Goal: Task Accomplishment & Management: Manage account settings

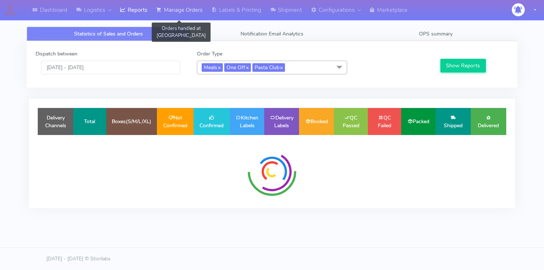
click at [170, 13] on link "Manage Orders" at bounding box center [179, 10] width 55 height 20
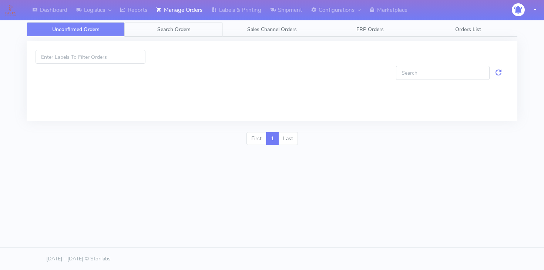
click at [156, 31] on link "Search Orders" at bounding box center [174, 29] width 98 height 14
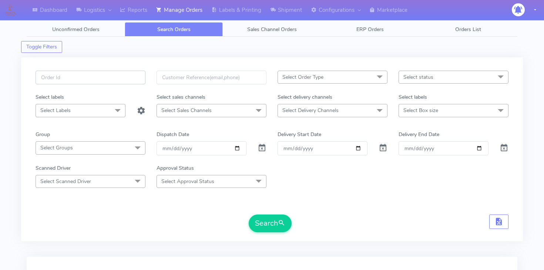
click at [111, 72] on input "text" at bounding box center [91, 78] width 110 height 14
paste input "1623397_1"
type input "1623397_1"
click at [258, 147] on span at bounding box center [262, 149] width 9 height 7
click at [267, 228] on button "Search" at bounding box center [270, 224] width 43 height 18
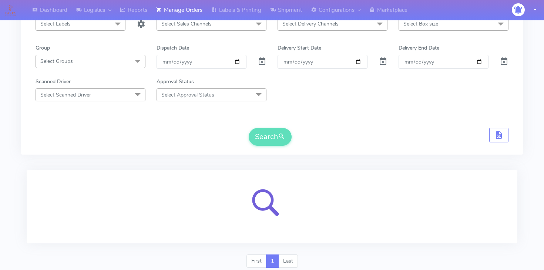
scroll to position [112, 0]
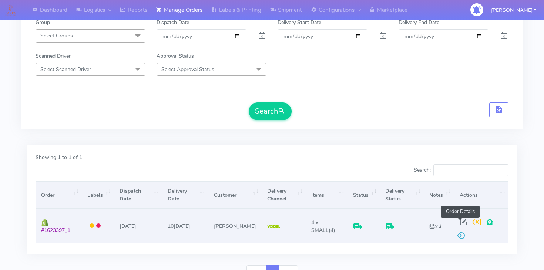
click at [461, 220] on span at bounding box center [463, 223] width 13 height 7
select select "5"
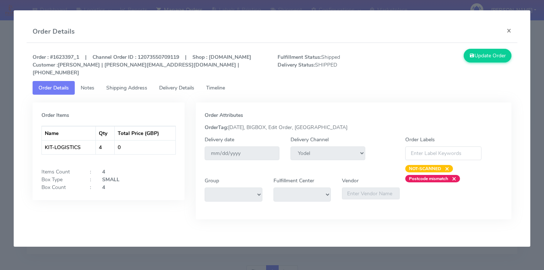
click at [158, 87] on link "Delivery Details" at bounding box center [176, 88] width 47 height 14
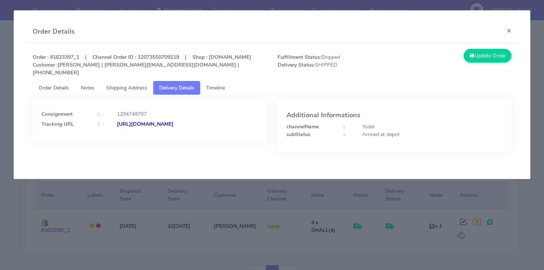
drag, startPoint x: 258, startPoint y: 137, endPoint x: 197, endPoint y: 127, distance: 61.6
click at [197, 127] on div "Consignment : 1294749797 Tracking URL : [URL][DOMAIN_NAME]" at bounding box center [150, 120] width 234 height 42
copy strong "JJD0002249960896657"
click at [505, 30] on button "×" at bounding box center [509, 31] width 17 height 20
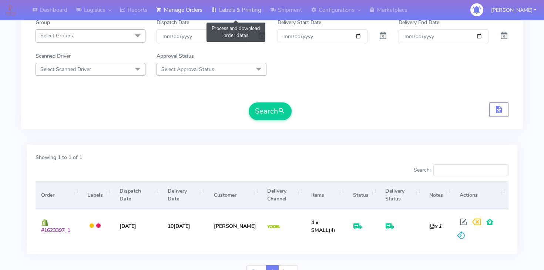
click at [240, 8] on link "Labels & Printing" at bounding box center [236, 10] width 59 height 20
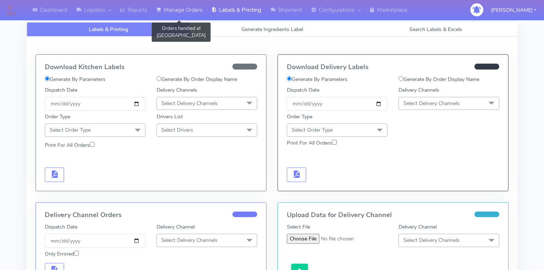
click at [190, 12] on link "Manage Orders" at bounding box center [179, 10] width 55 height 20
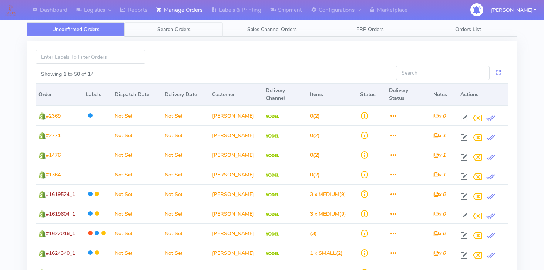
click at [184, 32] on span "Search Orders" at bounding box center [173, 29] width 33 height 7
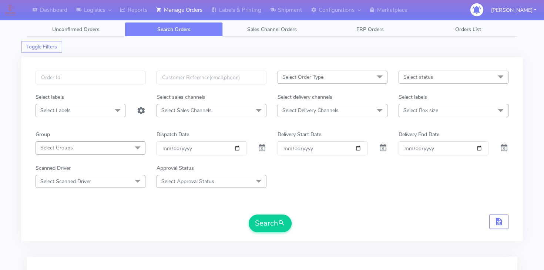
click at [301, 74] on span "Select Order Type" at bounding box center [302, 77] width 41 height 7
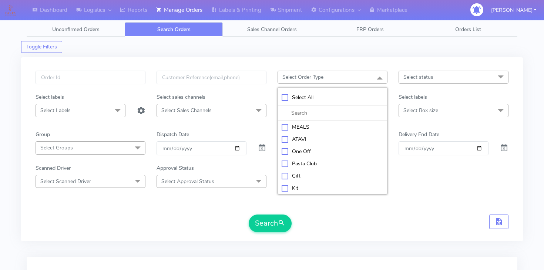
click at [305, 130] on div "MEALS" at bounding box center [333, 127] width 102 height 8
checkbox input "true"
click at [411, 115] on span "Select Box size" at bounding box center [454, 110] width 110 height 13
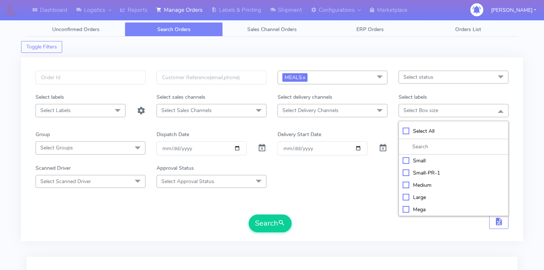
click at [414, 164] on div "Small" at bounding box center [454, 161] width 102 height 8
checkbox input "true"
click at [383, 113] on span at bounding box center [379, 111] width 15 height 14
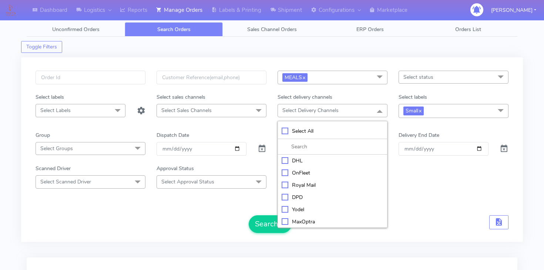
click at [304, 172] on div "OnFleet" at bounding box center [333, 173] width 102 height 8
checkbox input "true"
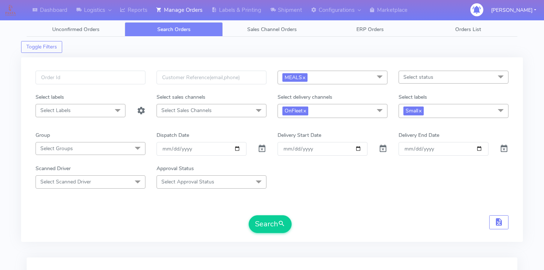
click at [408, 173] on div "Scanned Driver Select Scanned Driver Select All Test Driver [PERSON_NAME] Abdul…" at bounding box center [272, 177] width 484 height 24
click at [261, 147] on span at bounding box center [262, 150] width 9 height 7
click at [239, 148] on input "date" at bounding box center [202, 149] width 90 height 14
type input "[DATE]"
click at [194, 199] on form "MEALS x Select All MEALS ATAVI One Off Pasta Club Gift Kit Event Unknown QCOM S…" at bounding box center [272, 152] width 473 height 162
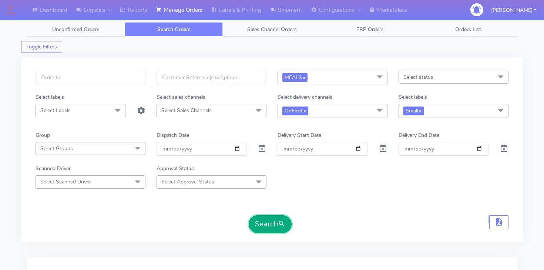
click at [262, 222] on button "Search" at bounding box center [270, 224] width 43 height 18
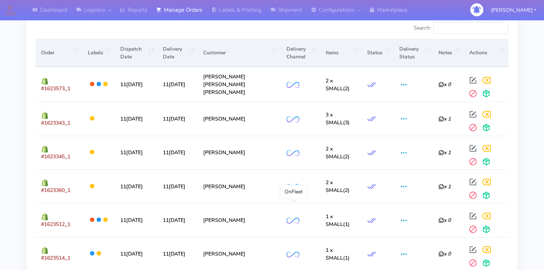
scroll to position [229, 0]
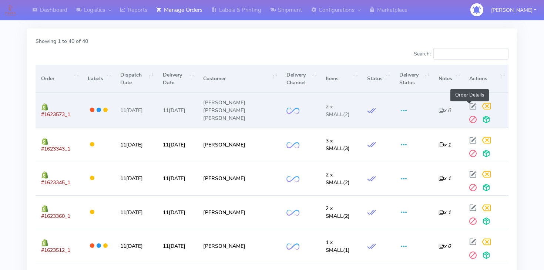
click at [470, 104] on span at bounding box center [472, 107] width 13 height 7
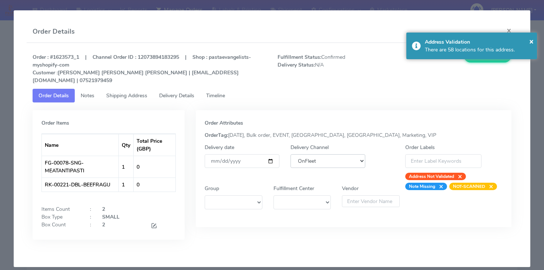
click at [328, 158] on select "DHL OnFleet Royal Mail DPD Yodel MaxOptra Amazon Collection" at bounding box center [328, 161] width 75 height 14
select select "5"
click at [291, 154] on select "DHL OnFleet Royal Mail DPD Yodel MaxOptra Amazon Collection" at bounding box center [328, 161] width 75 height 14
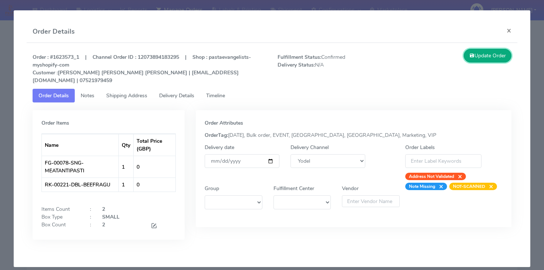
click at [480, 60] on button "Update Order" at bounding box center [488, 56] width 48 height 14
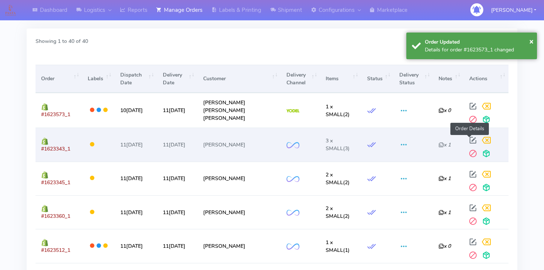
click at [466, 138] on span at bounding box center [472, 141] width 13 height 7
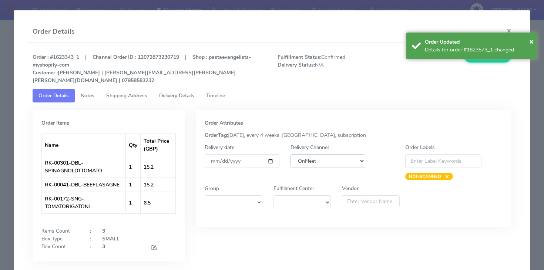
click at [302, 157] on select "DHL OnFleet Royal Mail DPD Yodel MaxOptra Amazon Collection" at bounding box center [328, 161] width 75 height 14
select select "5"
click at [291, 154] on select "DHL OnFleet Royal Mail DPD Yodel MaxOptra Amazon Collection" at bounding box center [328, 161] width 75 height 14
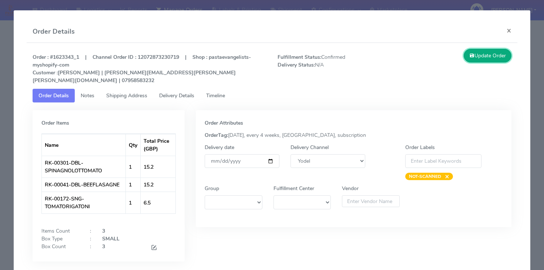
click at [479, 60] on button "Update Order" at bounding box center [488, 56] width 48 height 14
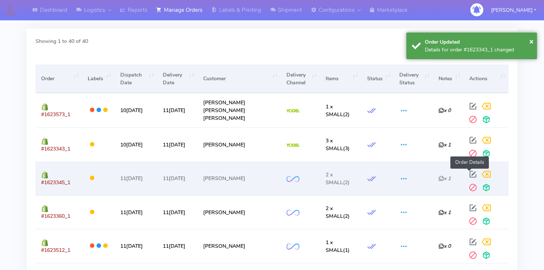
click at [468, 174] on span at bounding box center [472, 175] width 13 height 7
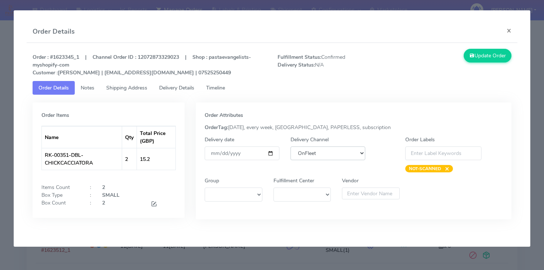
click at [315, 154] on select "DHL OnFleet Royal Mail DPD Yodel MaxOptra Amazon Collection" at bounding box center [328, 154] width 75 height 14
select select "5"
click at [291, 147] on select "DHL OnFleet Royal Mail DPD Yodel MaxOptra Amazon Collection" at bounding box center [328, 154] width 75 height 14
click at [469, 61] on button "Update Order" at bounding box center [488, 56] width 48 height 14
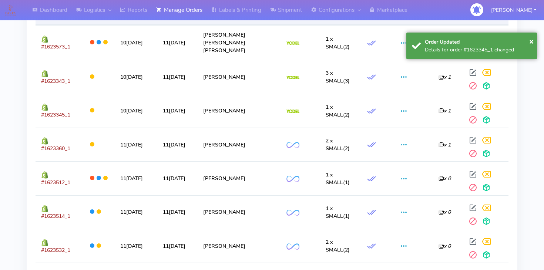
scroll to position [302, 0]
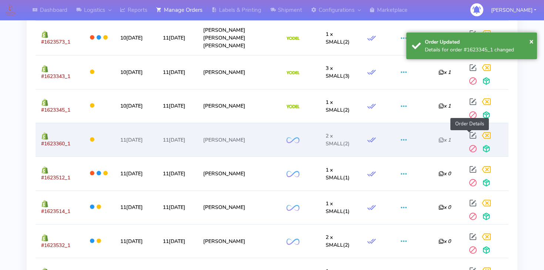
click at [469, 134] on span at bounding box center [472, 137] width 13 height 7
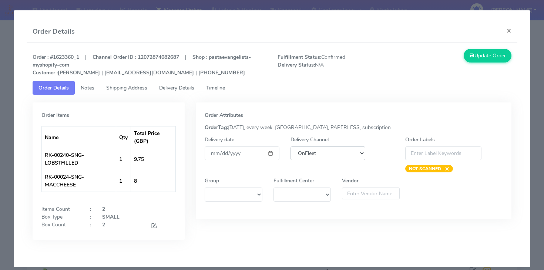
click at [306, 152] on select "DHL OnFleet Royal Mail DPD Yodel MaxOptra Amazon Collection" at bounding box center [328, 154] width 75 height 14
select select "5"
click at [291, 147] on select "DHL OnFleet Royal Mail DPD Yodel MaxOptra Amazon Collection" at bounding box center [328, 154] width 75 height 14
click at [481, 57] on button "Update Order" at bounding box center [488, 56] width 48 height 14
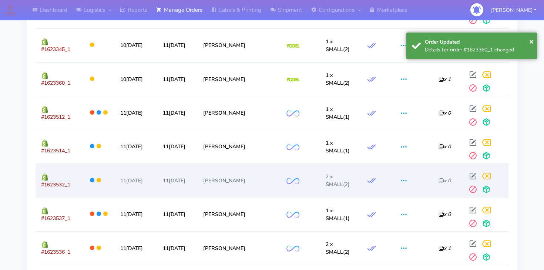
scroll to position [368, 0]
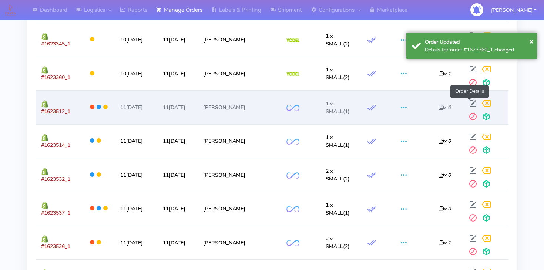
click at [473, 101] on span at bounding box center [472, 104] width 13 height 7
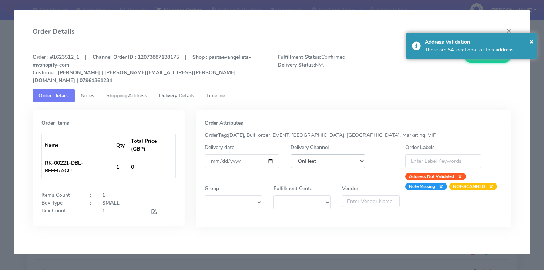
click at [324, 154] on select "DHL OnFleet Royal Mail DPD Yodel MaxOptra Amazon Collection" at bounding box center [328, 161] width 75 height 14
select select "5"
click at [291, 154] on select "DHL OnFleet Royal Mail DPD Yodel MaxOptra Amazon Collection" at bounding box center [328, 161] width 75 height 14
click at [483, 62] on button "Update Order" at bounding box center [488, 56] width 48 height 14
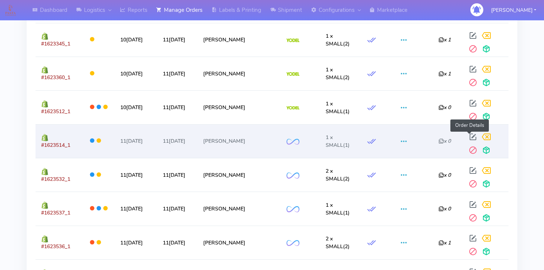
click at [469, 136] on span at bounding box center [472, 138] width 13 height 7
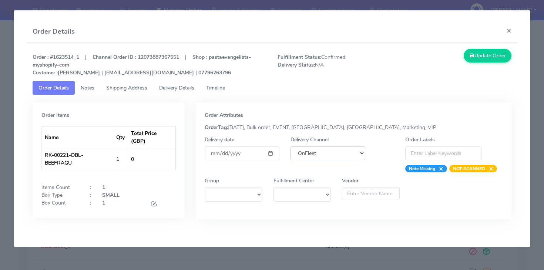
click at [311, 152] on select "DHL OnFleet Royal Mail DPD Yodel MaxOptra Amazon Collection" at bounding box center [328, 154] width 75 height 14
select select "5"
click at [291, 147] on select "DHL OnFleet Royal Mail DPD Yodel MaxOptra Amazon Collection" at bounding box center [328, 154] width 75 height 14
click at [491, 53] on button "Update Order" at bounding box center [488, 56] width 48 height 14
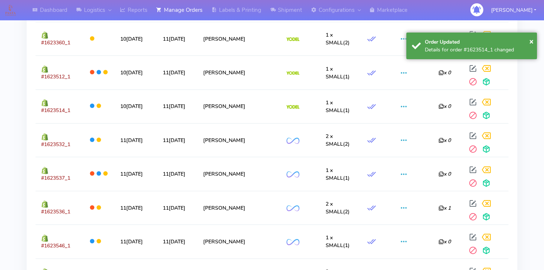
scroll to position [404, 0]
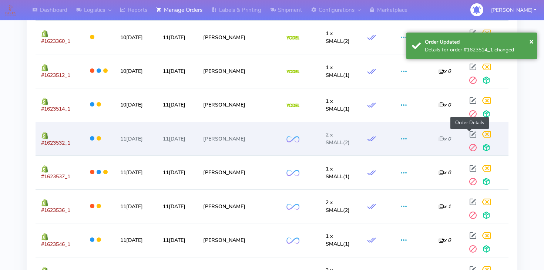
click at [469, 134] on span at bounding box center [472, 135] width 13 height 7
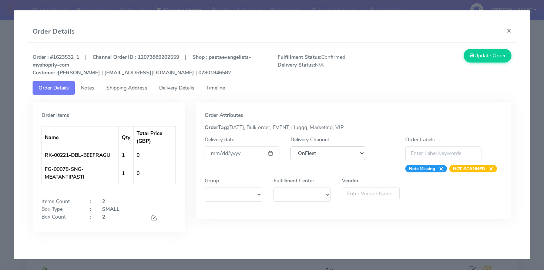
click at [344, 152] on select "DHL OnFleet Royal Mail DPD Yodel MaxOptra Amazon Collection" at bounding box center [328, 154] width 75 height 14
select select "5"
click at [291, 147] on select "DHL OnFleet Royal Mail DPD Yodel MaxOptra Amazon Collection" at bounding box center [328, 154] width 75 height 14
click at [480, 57] on button "Update Order" at bounding box center [488, 56] width 48 height 14
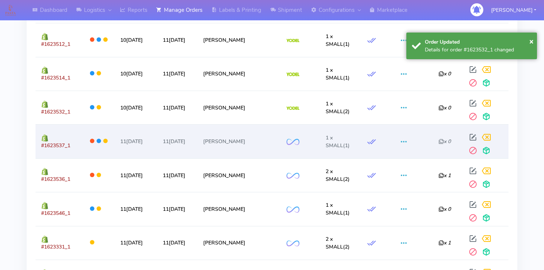
scroll to position [440, 0]
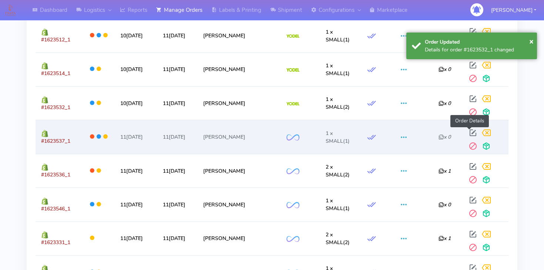
click at [470, 132] on span at bounding box center [472, 134] width 13 height 7
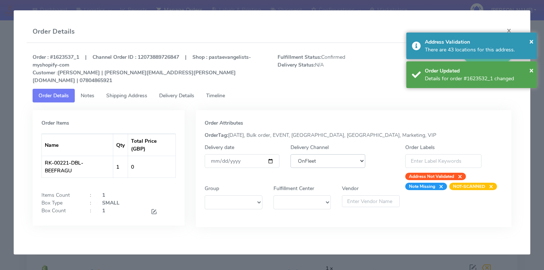
click at [334, 154] on select "DHL OnFleet Royal Mail DPD Yodel MaxOptra Amazon Collection" at bounding box center [328, 161] width 75 height 14
select select "5"
click at [291, 154] on select "DHL OnFleet Royal Mail DPD Yodel MaxOptra Amazon Collection" at bounding box center [328, 161] width 75 height 14
click at [532, 40] on span "×" at bounding box center [531, 41] width 4 height 10
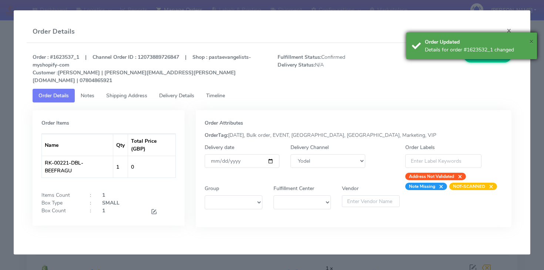
click at [532, 39] on span "×" at bounding box center [531, 41] width 4 height 10
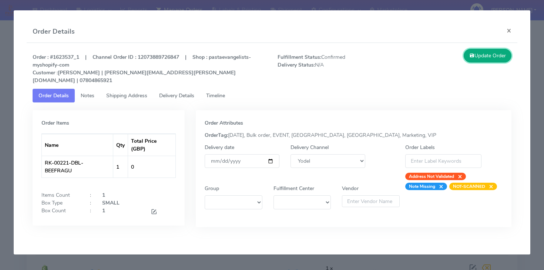
click at [486, 58] on button "Update Order" at bounding box center [488, 56] width 48 height 14
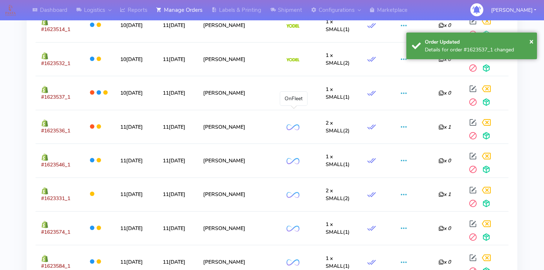
scroll to position [488, 0]
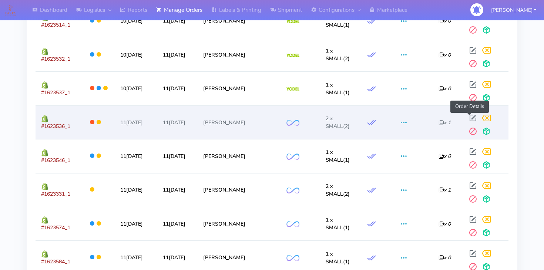
click at [470, 116] on span at bounding box center [472, 119] width 13 height 7
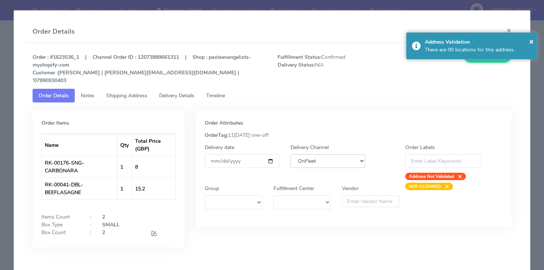
click at [350, 154] on select "DHL OnFleet Royal Mail DPD Yodel MaxOptra Amazon Collection" at bounding box center [328, 161] width 75 height 14
select select "5"
click at [291, 154] on select "DHL OnFleet Royal Mail DPD Yodel MaxOptra Amazon Collection" at bounding box center [328, 161] width 75 height 14
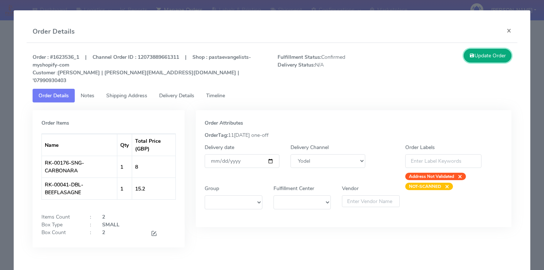
click at [479, 60] on button "Update Order" at bounding box center [488, 56] width 48 height 14
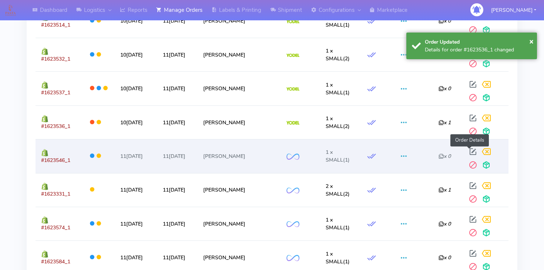
click at [468, 150] on span at bounding box center [472, 153] width 13 height 7
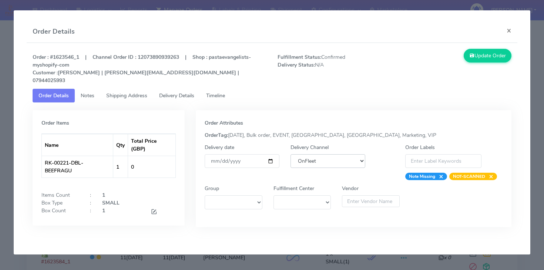
click at [346, 154] on select "DHL OnFleet Royal Mail DPD Yodel MaxOptra Amazon Collection" at bounding box center [328, 161] width 75 height 14
select select "5"
click at [291, 154] on select "DHL OnFleet Royal Mail DPD Yodel MaxOptra Amazon Collection" at bounding box center [328, 161] width 75 height 14
click at [479, 53] on button "Update Order" at bounding box center [488, 56] width 48 height 14
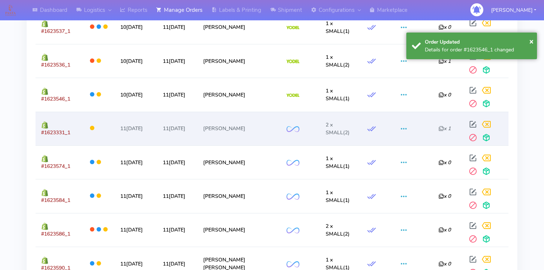
scroll to position [574, 0]
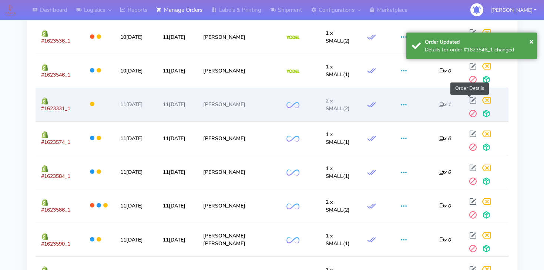
click at [469, 100] on span at bounding box center [472, 101] width 13 height 7
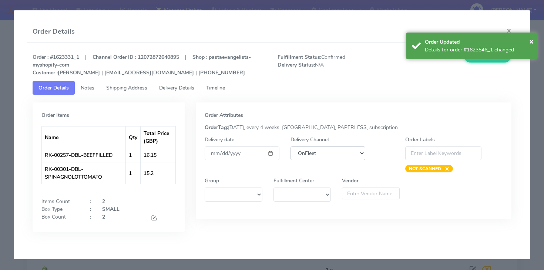
click at [352, 150] on select "DHL OnFleet Royal Mail DPD Yodel MaxOptra Amazon Collection" at bounding box center [328, 154] width 75 height 14
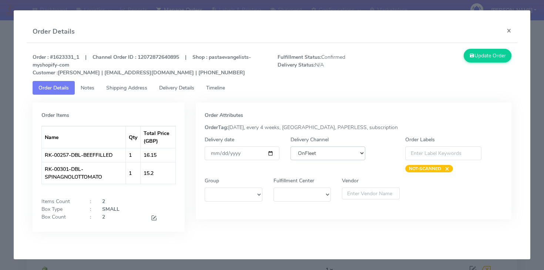
select select "5"
click at [291, 147] on select "DHL OnFleet Royal Mail DPD Yodel MaxOptra Amazon Collection" at bounding box center [328, 154] width 75 height 14
click at [491, 54] on button "Update Order" at bounding box center [488, 56] width 48 height 14
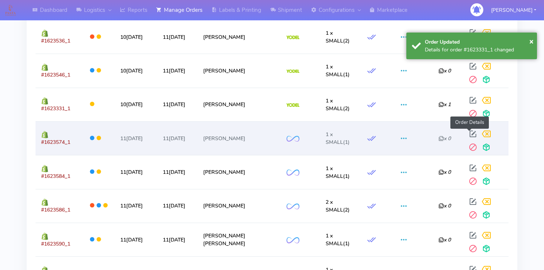
click at [467, 134] on span at bounding box center [472, 135] width 13 height 7
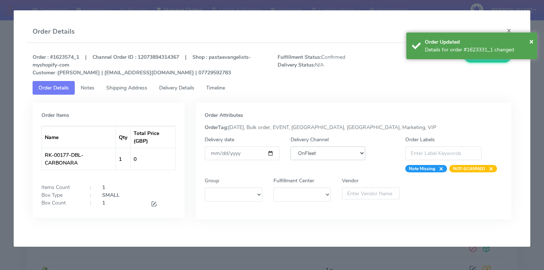
click at [352, 151] on select "DHL OnFleet Royal Mail DPD Yodel MaxOptra Amazon Collection" at bounding box center [328, 154] width 75 height 14
select select "5"
click at [291, 147] on select "DHL OnFleet Royal Mail DPD Yodel MaxOptra Amazon Collection" at bounding box center [328, 154] width 75 height 14
click at [493, 59] on button "Update Order" at bounding box center [488, 56] width 48 height 14
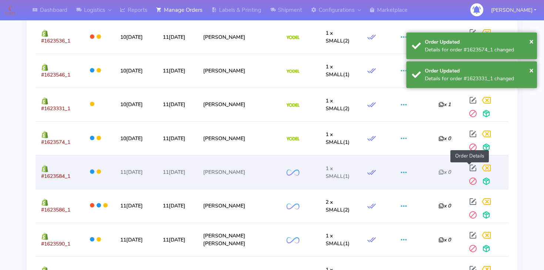
click at [468, 169] on span at bounding box center [472, 169] width 13 height 7
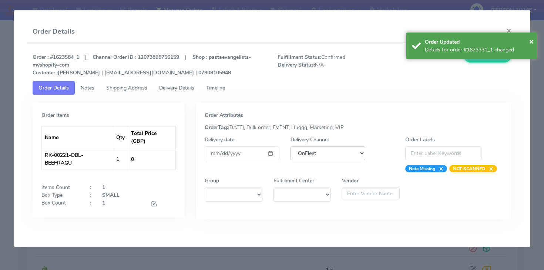
click at [333, 148] on select "DHL OnFleet Royal Mail DPD Yodel MaxOptra Amazon Collection" at bounding box center [328, 154] width 75 height 14
select select "5"
click at [291, 147] on select "DHL OnFleet Royal Mail DPD Yodel MaxOptra Amazon Collection" at bounding box center [328, 154] width 75 height 14
click at [486, 61] on button "Update Order" at bounding box center [488, 56] width 48 height 14
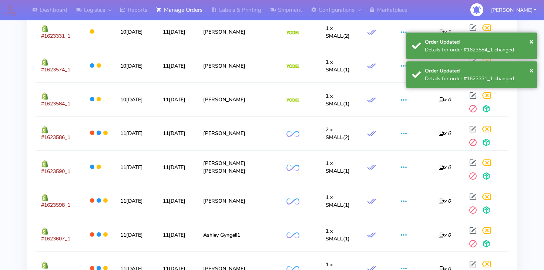
scroll to position [648, 0]
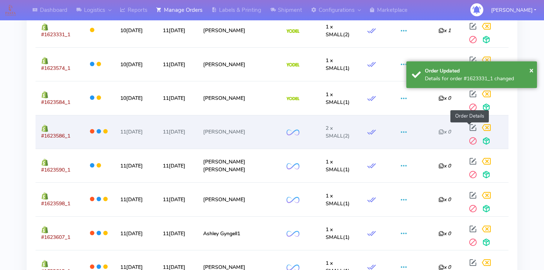
click at [471, 127] on span at bounding box center [472, 129] width 13 height 7
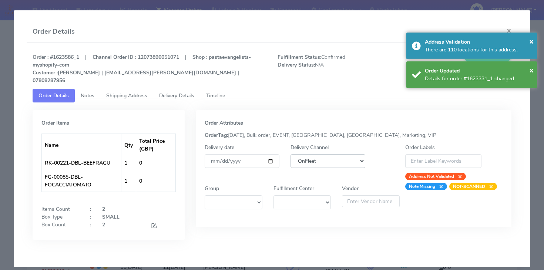
click at [331, 155] on select "DHL OnFleet Royal Mail DPD Yodel MaxOptra Amazon Collection" at bounding box center [328, 161] width 75 height 14
select select "5"
click at [291, 154] on select "DHL OnFleet Royal Mail DPD Yodel MaxOptra Amazon Collection" at bounding box center [328, 161] width 75 height 14
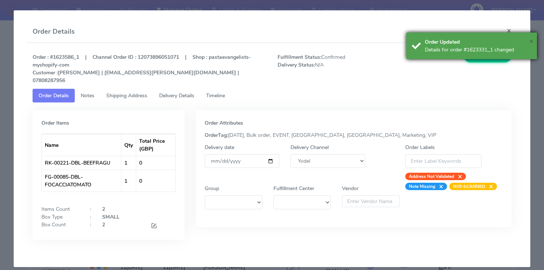
click at [531, 43] on span "×" at bounding box center [531, 41] width 4 height 10
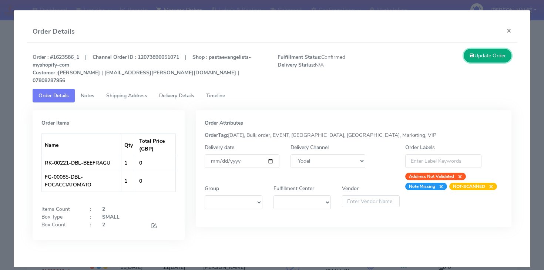
click at [493, 56] on button "Update Order" at bounding box center [488, 56] width 48 height 14
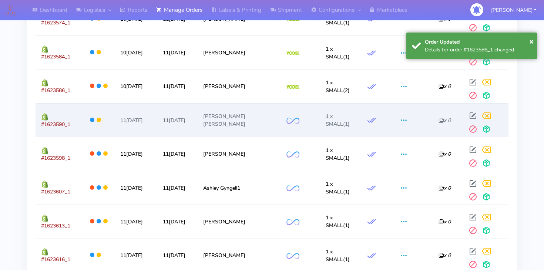
scroll to position [694, 0]
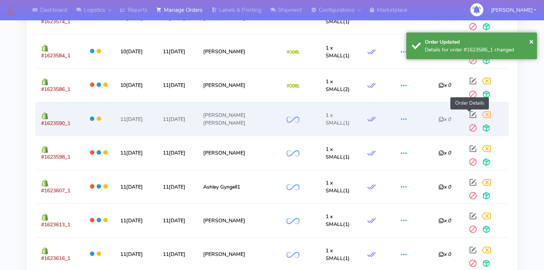
click at [469, 113] on span at bounding box center [472, 116] width 13 height 7
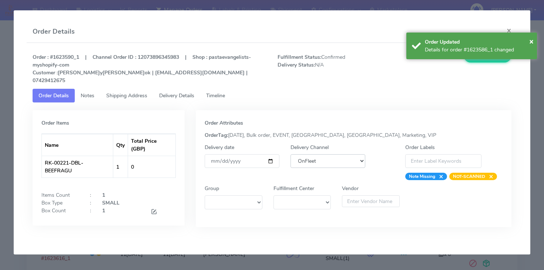
click at [305, 154] on select "DHL OnFleet Royal Mail DPD Yodel MaxOptra Amazon Collection" at bounding box center [328, 161] width 75 height 14
select select "5"
click at [291, 154] on select "DHL OnFleet Royal Mail DPD Yodel MaxOptra Amazon Collection" at bounding box center [328, 161] width 75 height 14
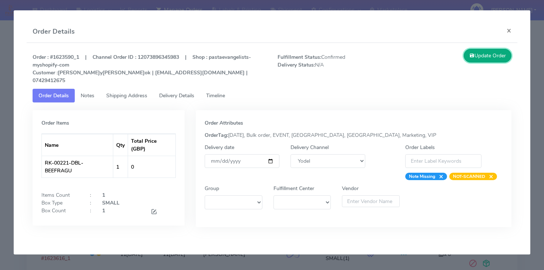
click at [476, 58] on button "Update Order" at bounding box center [488, 56] width 48 height 14
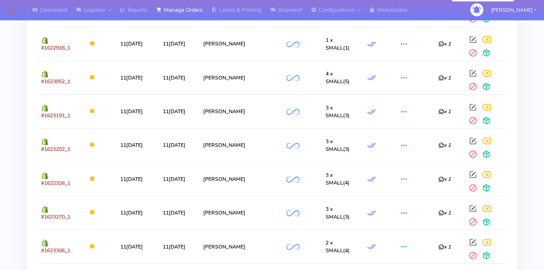
scroll to position [1177, 0]
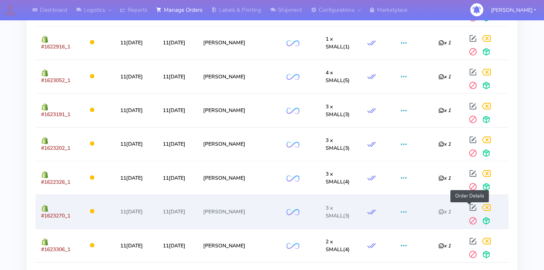
click at [467, 206] on span at bounding box center [472, 209] width 13 height 7
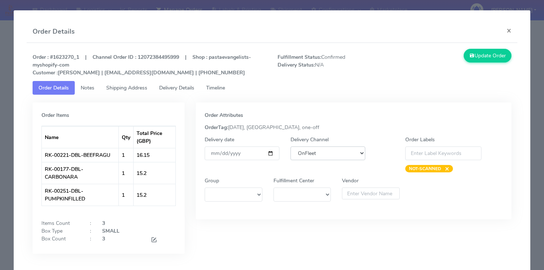
click at [334, 154] on select "DHL OnFleet Royal Mail DPD Yodel MaxOptra Amazon Collection" at bounding box center [328, 154] width 75 height 14
select select "5"
click at [291, 147] on select "DHL OnFleet Royal Mail DPD Yodel MaxOptra Amazon Collection" at bounding box center [328, 154] width 75 height 14
click at [488, 57] on button "Update Order" at bounding box center [488, 56] width 48 height 14
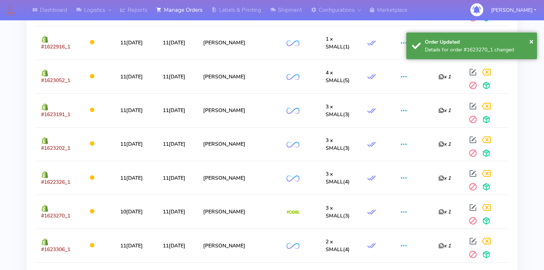
scroll to position [1177, 0]
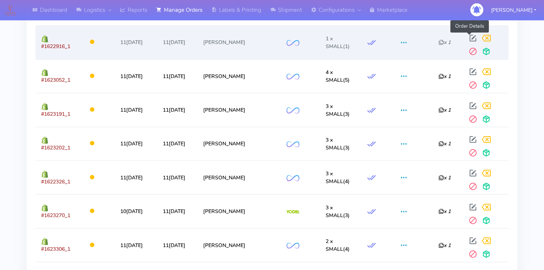
click at [468, 36] on span at bounding box center [472, 39] width 13 height 7
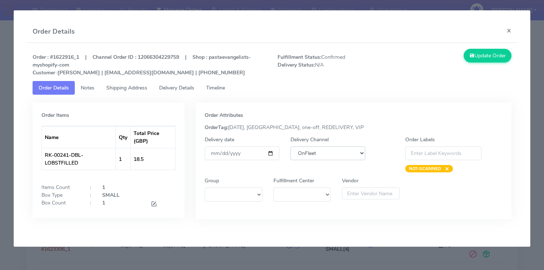
click at [332, 153] on select "DHL OnFleet Royal Mail DPD Yodel MaxOptra Amazon Collection" at bounding box center [328, 154] width 75 height 14
select select "5"
click at [291, 147] on select "DHL OnFleet Royal Mail DPD Yodel MaxOptra Amazon Collection" at bounding box center [328, 154] width 75 height 14
click at [489, 58] on button "Update Order" at bounding box center [488, 56] width 48 height 14
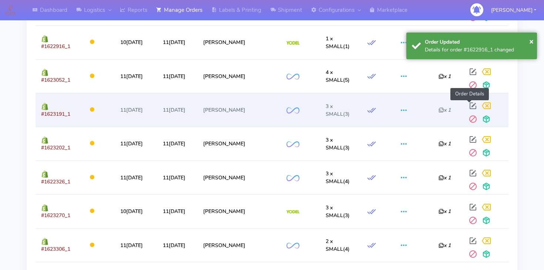
click at [467, 104] on span at bounding box center [472, 107] width 13 height 7
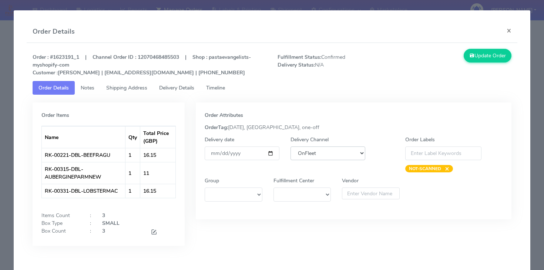
click at [304, 148] on select "DHL OnFleet Royal Mail DPD Yodel MaxOptra Amazon Collection" at bounding box center [328, 154] width 75 height 14
select select "5"
click at [291, 147] on select "DHL OnFleet Royal Mail DPD Yodel MaxOptra Amazon Collection" at bounding box center [328, 154] width 75 height 14
click at [478, 47] on div "Order : #1623191_1 | Channel Order ID : 12070468485503 | Shop : pastaevangelist…" at bounding box center [272, 153] width 491 height 220
click at [476, 55] on button "Update Order" at bounding box center [488, 56] width 48 height 14
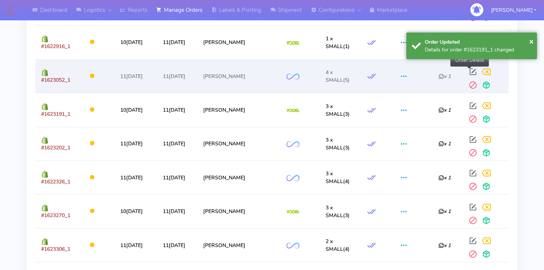
click at [469, 70] on span at bounding box center [472, 73] width 13 height 7
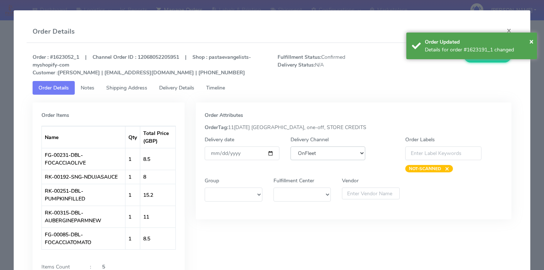
click at [333, 158] on select "DHL OnFleet Royal Mail DPD Yodel MaxOptra Amazon Collection" at bounding box center [328, 154] width 75 height 14
select select "5"
click at [291, 147] on select "DHL OnFleet Royal Mail DPD Yodel MaxOptra Amazon Collection" at bounding box center [328, 154] width 75 height 14
click at [479, 61] on button "Update Order" at bounding box center [488, 56] width 48 height 14
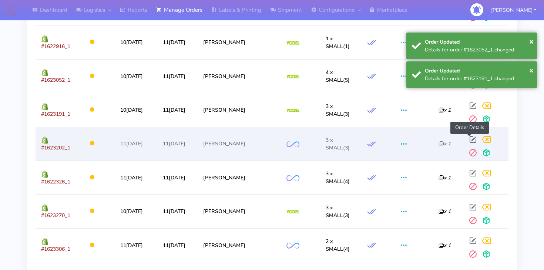
click at [470, 138] on span at bounding box center [472, 141] width 13 height 7
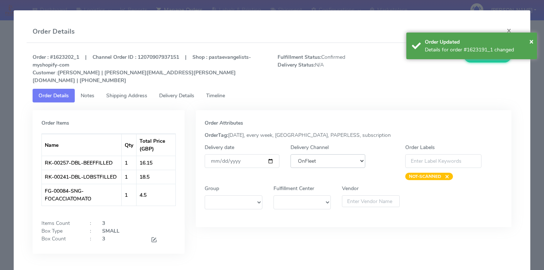
click at [342, 157] on select "DHL OnFleet Royal Mail DPD Yodel MaxOptra Amazon Collection" at bounding box center [328, 161] width 75 height 14
select select "5"
click at [291, 154] on select "DHL OnFleet Royal Mail DPD Yodel MaxOptra Amazon Collection" at bounding box center [328, 161] width 75 height 14
click at [500, 64] on div "Update Order" at bounding box center [456, 67] width 123 height 36
click at [489, 61] on button "Update Order" at bounding box center [488, 56] width 48 height 14
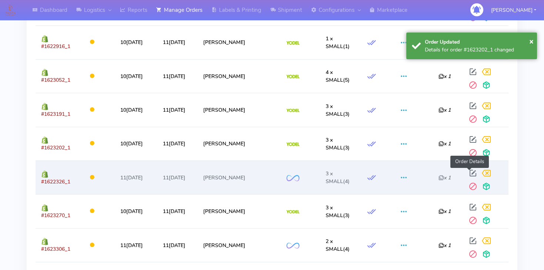
click at [469, 171] on span at bounding box center [472, 174] width 13 height 7
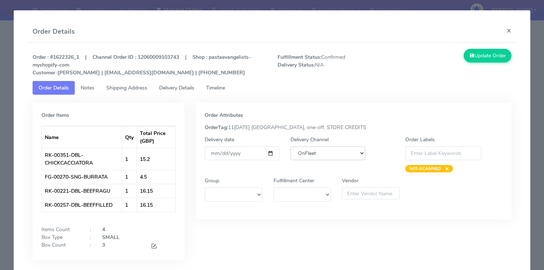
click at [316, 156] on select "DHL OnFleet Royal Mail DPD Yodel MaxOptra Amazon Collection" at bounding box center [328, 154] width 75 height 14
select select "5"
click at [291, 147] on select "DHL OnFleet Royal Mail DPD Yodel MaxOptra Amazon Collection" at bounding box center [328, 154] width 75 height 14
click at [502, 56] on button "Update Order" at bounding box center [488, 56] width 48 height 14
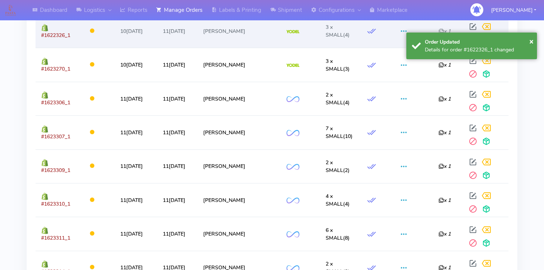
scroll to position [1325, 0]
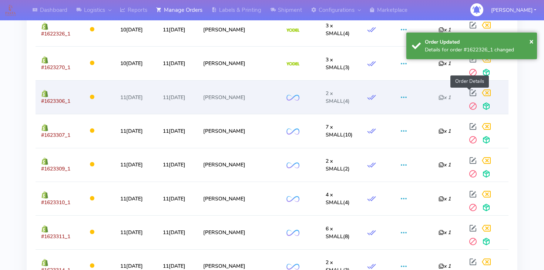
click at [468, 91] on span at bounding box center [472, 94] width 13 height 7
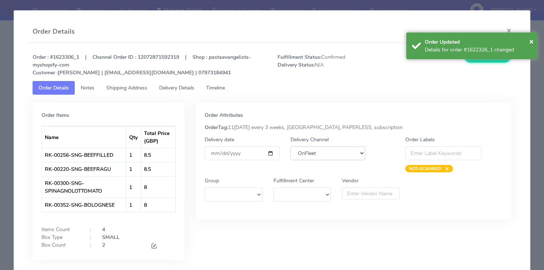
click at [324, 154] on select "DHL OnFleet Royal Mail DPD Yodel MaxOptra Amazon Collection" at bounding box center [328, 154] width 75 height 14
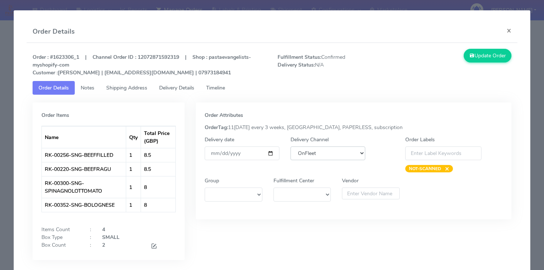
select select "5"
click at [291, 147] on select "DHL OnFleet Royal Mail DPD Yodel MaxOptra Amazon Collection" at bounding box center [328, 154] width 75 height 14
click at [501, 61] on button "Update Order" at bounding box center [488, 56] width 48 height 14
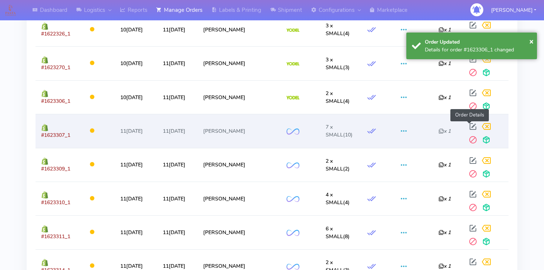
click at [469, 126] on span at bounding box center [472, 128] width 13 height 7
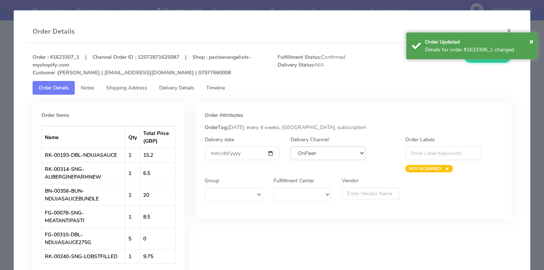
click at [332, 157] on select "DHL OnFleet Royal Mail DPD Yodel MaxOptra Amazon Collection" at bounding box center [328, 154] width 75 height 14
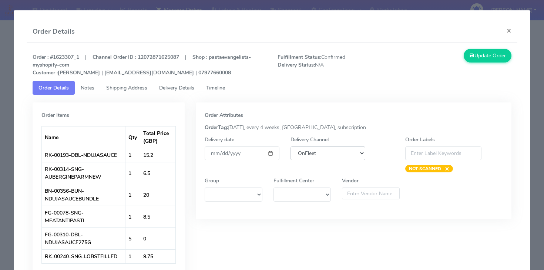
select select "5"
click at [291, 147] on select "DHL OnFleet Royal Mail DPD Yodel MaxOptra Amazon Collection" at bounding box center [328, 154] width 75 height 14
click at [479, 57] on button "Update Order" at bounding box center [488, 56] width 48 height 14
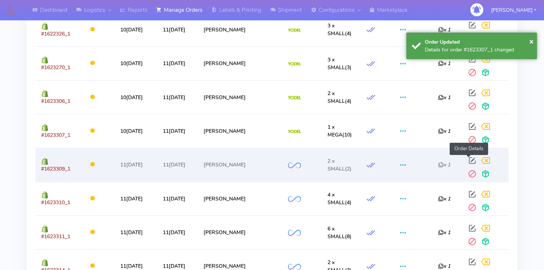
click at [468, 159] on span at bounding box center [472, 162] width 13 height 7
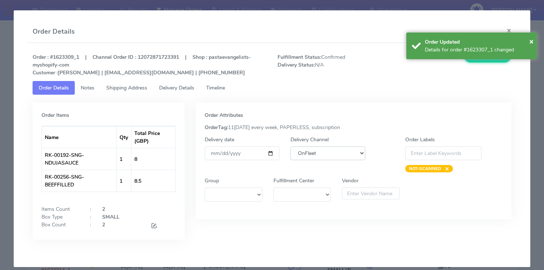
click at [321, 155] on select "DHL OnFleet Royal Mail DPD Yodel MaxOptra Amazon Collection" at bounding box center [328, 154] width 75 height 14
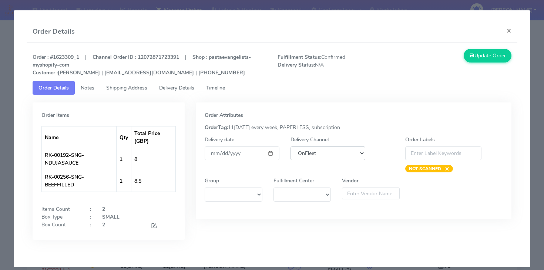
select select "5"
click at [291, 147] on select "DHL OnFleet Royal Mail DPD Yodel MaxOptra Amazon Collection" at bounding box center [328, 154] width 75 height 14
click at [507, 55] on button "Update Order" at bounding box center [488, 56] width 48 height 14
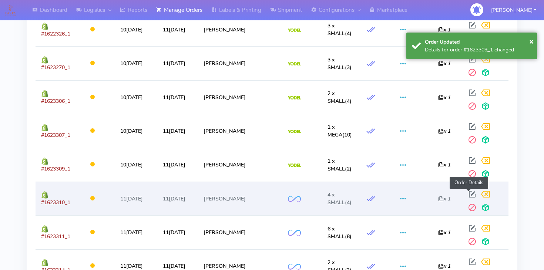
click at [468, 192] on span at bounding box center [472, 195] width 13 height 7
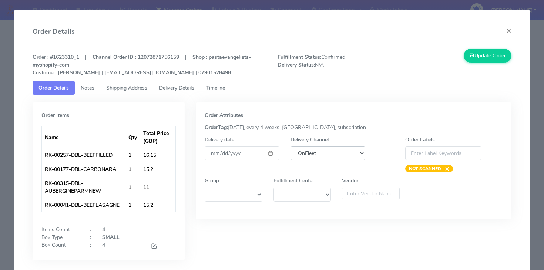
click at [348, 153] on select "DHL OnFleet Royal Mail DPD Yodel MaxOptra Amazon Collection" at bounding box center [328, 154] width 75 height 14
select select "5"
click at [291, 147] on select "DHL OnFleet Royal Mail DPD Yodel MaxOptra Amazon Collection" at bounding box center [328, 154] width 75 height 14
click at [476, 57] on button "Update Order" at bounding box center [488, 56] width 48 height 14
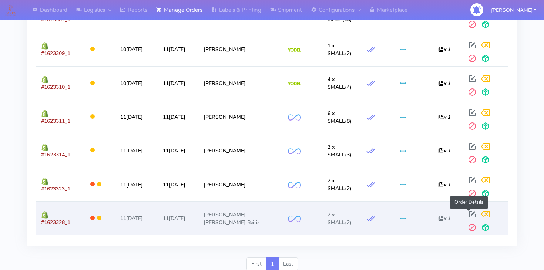
scroll to position [1450, 0]
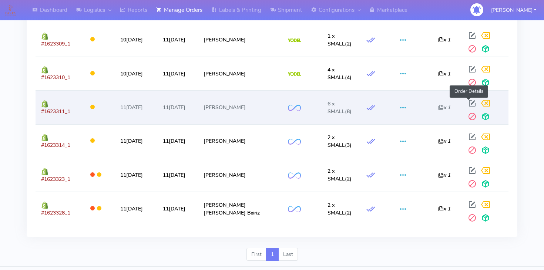
click at [470, 104] on span at bounding box center [472, 104] width 13 height 7
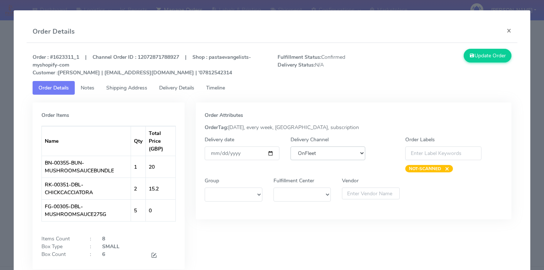
click at [338, 158] on select "DHL OnFleet Royal Mail DPD Yodel MaxOptra Amazon Collection" at bounding box center [328, 154] width 75 height 14
select select "5"
click at [291, 147] on select "DHL OnFleet Royal Mail DPD Yodel MaxOptra Amazon Collection" at bounding box center [328, 154] width 75 height 14
click at [478, 60] on button "Update Order" at bounding box center [488, 56] width 48 height 14
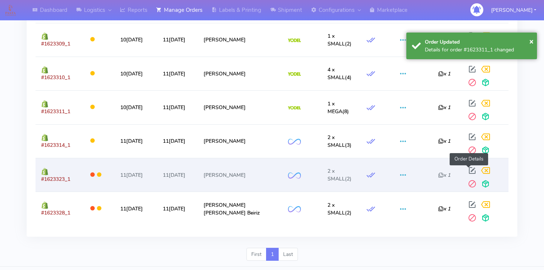
click at [467, 169] on span at bounding box center [472, 172] width 13 height 7
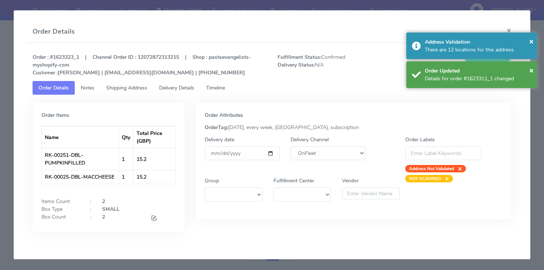
click at [333, 164] on div "Delivery Channel DHL OnFleet Royal Mail DPD Yodel MaxOptra Amazon Collection" at bounding box center [328, 154] width 86 height 37
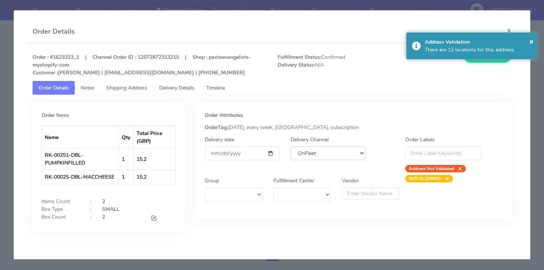
click at [332, 154] on select "DHL OnFleet Royal Mail DPD Yodel MaxOptra Amazon Collection" at bounding box center [328, 154] width 75 height 14
select select "5"
click at [291, 147] on select "DHL OnFleet Royal Mail DPD Yodel MaxOptra Amazon Collection" at bounding box center [328, 154] width 75 height 14
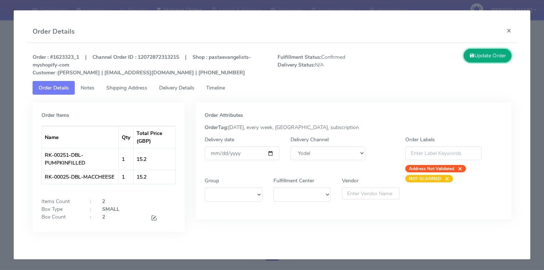
click at [487, 57] on button "Update Order" at bounding box center [488, 56] width 48 height 14
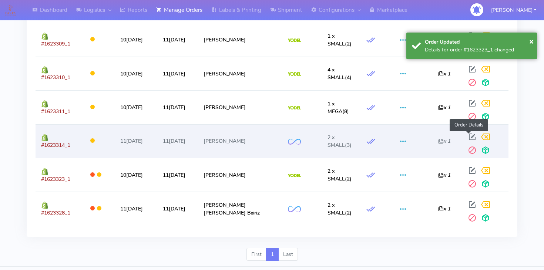
click at [467, 135] on span at bounding box center [472, 138] width 13 height 7
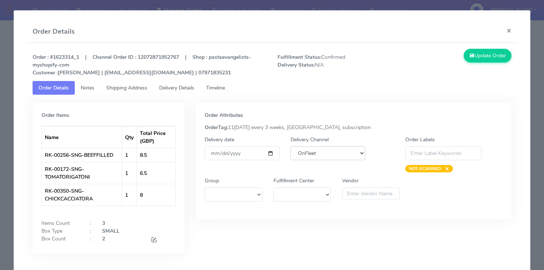
click at [309, 159] on select "DHL OnFleet Royal Mail DPD Yodel MaxOptra Amazon Collection" at bounding box center [328, 154] width 75 height 14
select select "5"
click at [291, 147] on select "DHL OnFleet Royal Mail DPD Yodel MaxOptra Amazon Collection" at bounding box center [328, 154] width 75 height 14
click at [494, 58] on button "Update Order" at bounding box center [488, 56] width 48 height 14
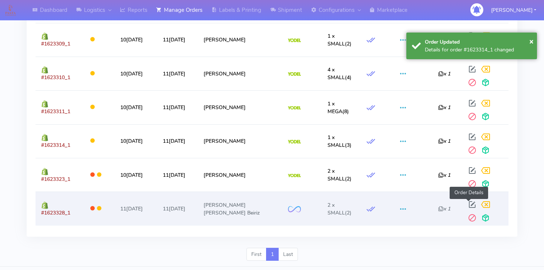
click at [469, 206] on span at bounding box center [472, 206] width 13 height 7
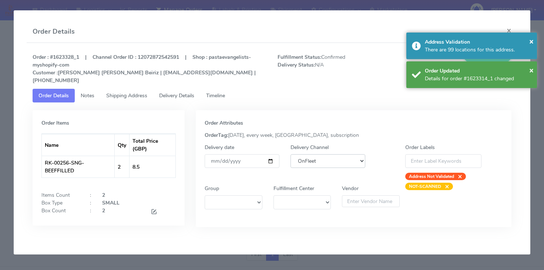
click at [308, 157] on select "DHL OnFleet Royal Mail DPD Yodel MaxOptra Amazon Collection" at bounding box center [328, 161] width 75 height 14
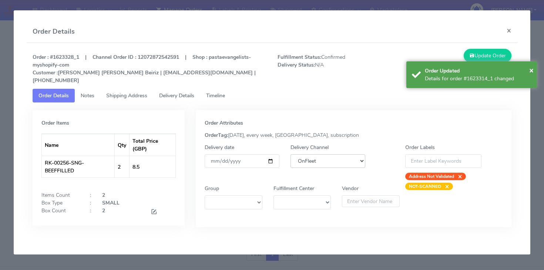
select select "5"
click at [291, 154] on select "DHL OnFleet Royal Mail DPD Yodel MaxOptra Amazon Collection" at bounding box center [328, 161] width 75 height 14
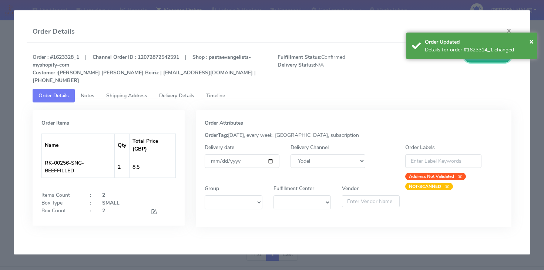
click at [494, 62] on button "Update Order" at bounding box center [488, 56] width 48 height 14
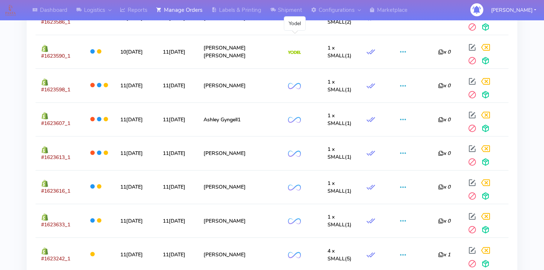
scroll to position [766, 0]
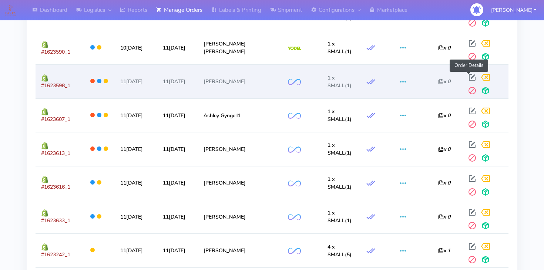
click at [467, 75] on span at bounding box center [472, 78] width 13 height 7
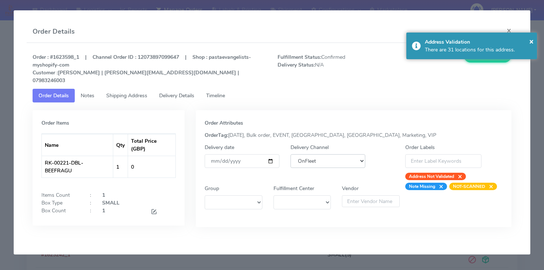
click at [336, 154] on select "DHL OnFleet Royal Mail DPD Yodel MaxOptra Amazon Collection" at bounding box center [328, 161] width 75 height 14
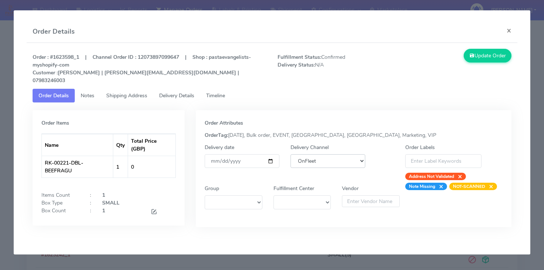
select select "5"
click at [291, 154] on select "DHL OnFleet Royal Mail DPD Yodel MaxOptra Amazon Collection" at bounding box center [328, 161] width 75 height 14
click at [490, 59] on button "Update Order" at bounding box center [488, 56] width 48 height 14
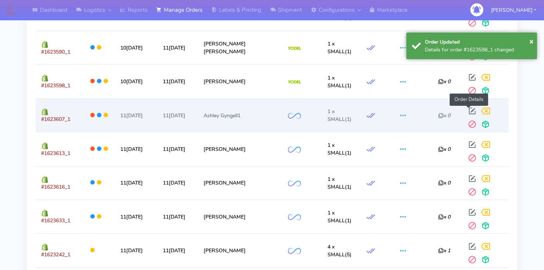
click at [471, 109] on span at bounding box center [472, 112] width 13 height 7
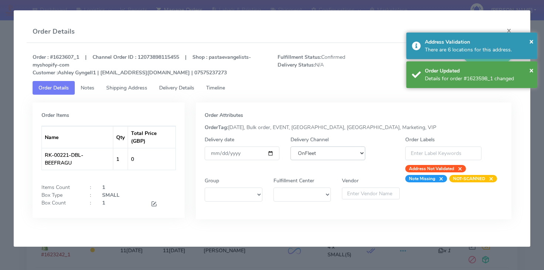
click at [321, 157] on select "DHL OnFleet Royal Mail DPD Yodel MaxOptra Amazon Collection" at bounding box center [328, 154] width 75 height 14
select select "5"
click at [291, 147] on select "DHL OnFleet Royal Mail DPD Yodel MaxOptra Amazon Collection" at bounding box center [328, 154] width 75 height 14
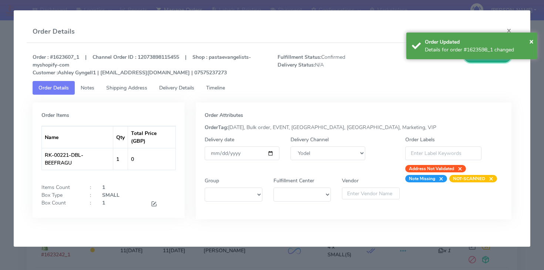
click at [497, 62] on button "Update Order" at bounding box center [488, 56] width 48 height 14
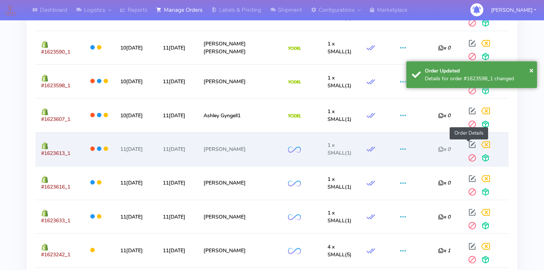
click at [467, 143] on span at bounding box center [472, 146] width 13 height 7
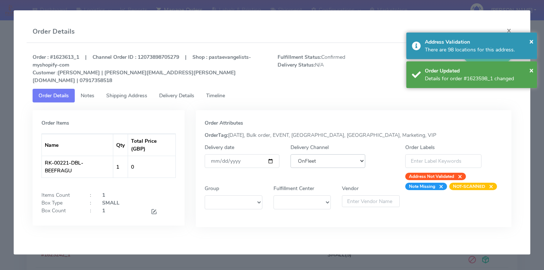
click at [349, 154] on select "DHL OnFleet Royal Mail DPD Yodel MaxOptra Amazon Collection" at bounding box center [328, 161] width 75 height 14
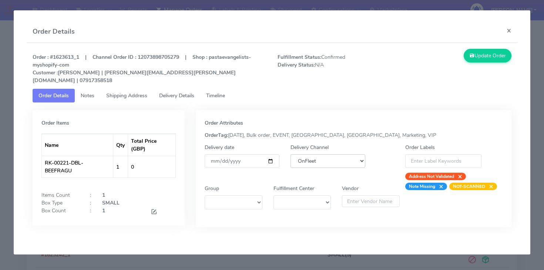
select select "5"
click at [291, 154] on select "DHL OnFleet Royal Mail DPD Yodel MaxOptra Amazon Collection" at bounding box center [328, 161] width 75 height 14
click at [500, 62] on button "Update Order" at bounding box center [488, 56] width 48 height 14
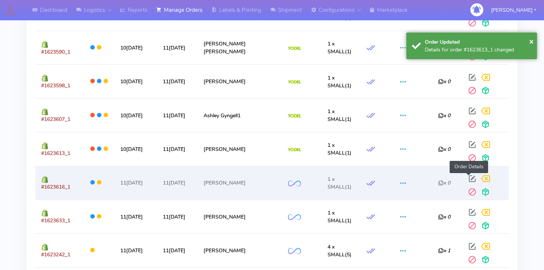
click at [467, 177] on span at bounding box center [472, 180] width 13 height 7
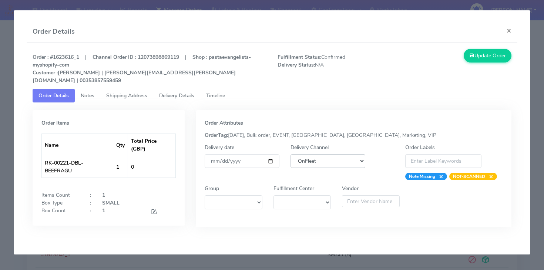
click at [343, 155] on select "DHL OnFleet Royal Mail DPD Yodel MaxOptra Amazon Collection" at bounding box center [328, 161] width 75 height 14
select select "5"
click at [291, 154] on select "DHL OnFleet Royal Mail DPD Yodel MaxOptra Amazon Collection" at bounding box center [328, 161] width 75 height 14
click at [485, 56] on button "Update Order" at bounding box center [488, 56] width 48 height 14
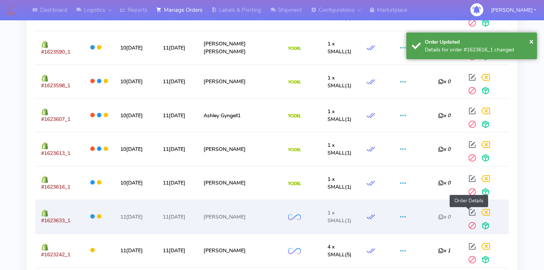
click at [471, 211] on span at bounding box center [472, 214] width 13 height 7
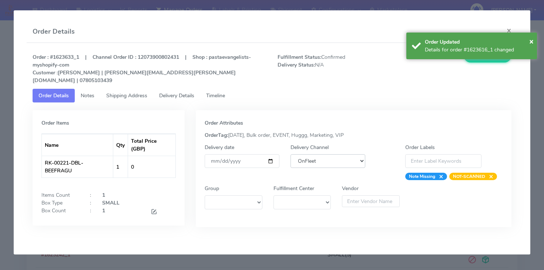
click at [345, 159] on select "DHL OnFleet Royal Mail DPD Yodel MaxOptra Amazon Collection" at bounding box center [328, 161] width 75 height 14
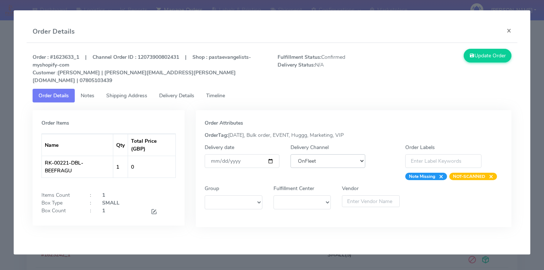
select select "5"
click at [291, 154] on select "DHL OnFleet Royal Mail DPD Yodel MaxOptra Amazon Collection" at bounding box center [328, 161] width 75 height 14
click at [491, 53] on button "Update Order" at bounding box center [488, 56] width 48 height 14
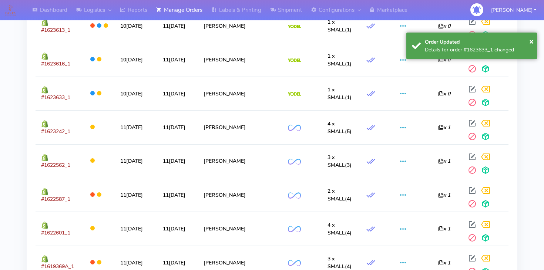
scroll to position [893, 0]
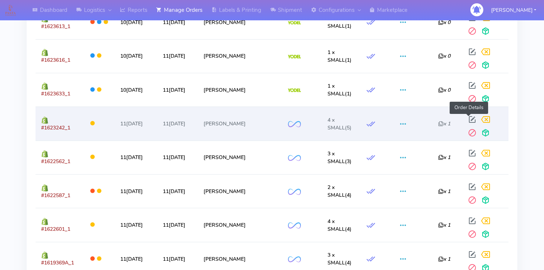
click at [468, 118] on span at bounding box center [472, 121] width 13 height 7
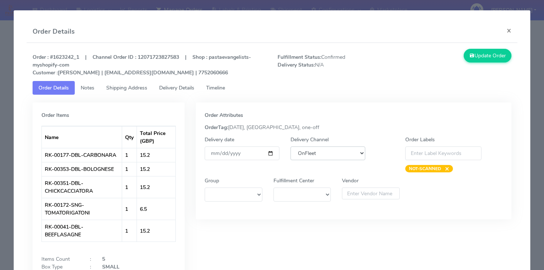
click at [342, 157] on select "DHL OnFleet Royal Mail DPD Yodel MaxOptra Amazon Collection" at bounding box center [328, 154] width 75 height 14
select select "5"
click at [291, 147] on select "DHL OnFleet Royal Mail DPD Yodel MaxOptra Amazon Collection" at bounding box center [328, 154] width 75 height 14
click at [478, 56] on button "Update Order" at bounding box center [488, 56] width 48 height 14
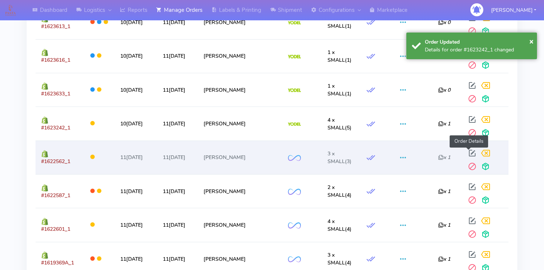
click at [469, 151] on span at bounding box center [472, 154] width 13 height 7
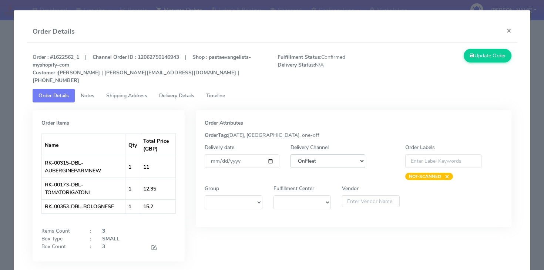
click at [345, 157] on select "DHL OnFleet Royal Mail DPD Yodel MaxOptra Amazon Collection" at bounding box center [328, 161] width 75 height 14
select select "5"
click at [291, 154] on select "DHL OnFleet Royal Mail DPD Yodel MaxOptra Amazon Collection" at bounding box center [328, 161] width 75 height 14
click at [485, 60] on button "Update Order" at bounding box center [488, 56] width 48 height 14
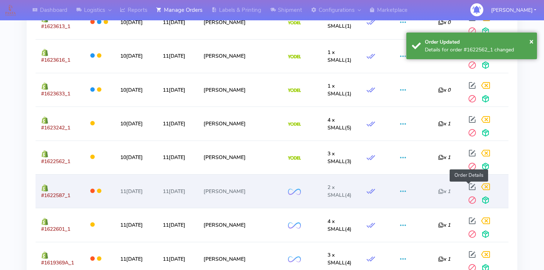
click at [466, 186] on span at bounding box center [472, 188] width 13 height 7
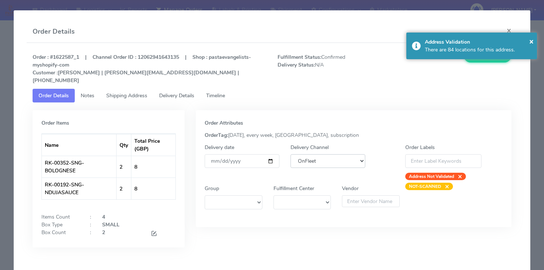
click at [338, 160] on select "DHL OnFleet Royal Mail DPD Yodel MaxOptra Amazon Collection" at bounding box center [328, 161] width 75 height 14
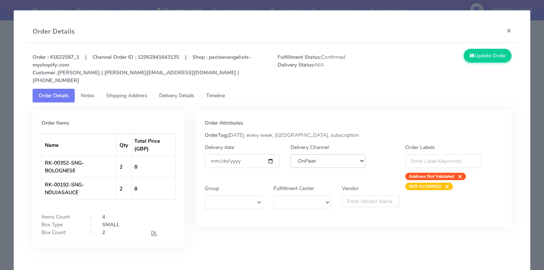
select select "5"
click at [291, 154] on select "DHL OnFleet Royal Mail DPD Yodel MaxOptra Amazon Collection" at bounding box center [328, 161] width 75 height 14
click at [489, 56] on button "Update Order" at bounding box center [488, 56] width 48 height 14
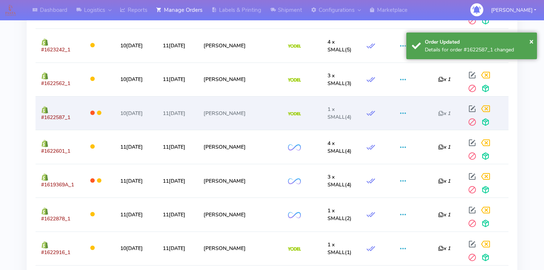
scroll to position [987, 0]
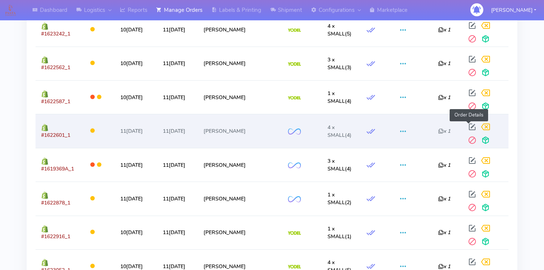
click at [467, 127] on span at bounding box center [472, 128] width 13 height 7
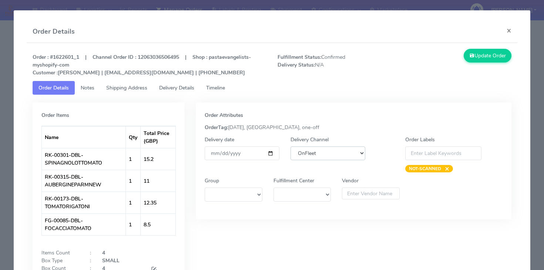
click at [356, 160] on select "DHL OnFleet Royal Mail DPD Yodel MaxOptra Amazon Collection" at bounding box center [328, 154] width 75 height 14
select select "5"
click at [291, 147] on select "DHL OnFleet Royal Mail DPD Yodel MaxOptra Amazon Collection" at bounding box center [328, 154] width 75 height 14
click at [480, 61] on button "Update Order" at bounding box center [488, 56] width 48 height 14
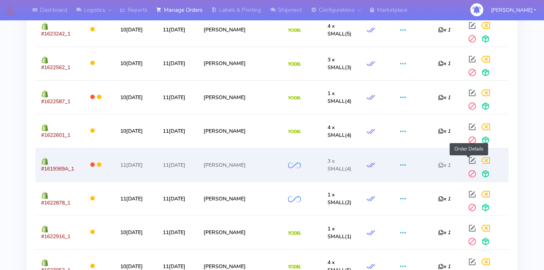
click at [467, 161] on span at bounding box center [472, 162] width 13 height 7
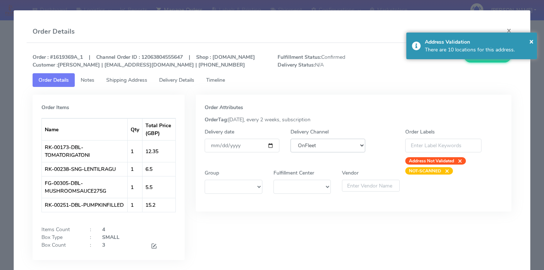
click at [339, 152] on select "DHL OnFleet Royal Mail DPD Yodel MaxOptra Amazon Collection" at bounding box center [328, 146] width 75 height 14
select select "5"
click at [291, 147] on select "DHL OnFleet Royal Mail DPD Yodel MaxOptra Amazon Collection" at bounding box center [328, 146] width 75 height 14
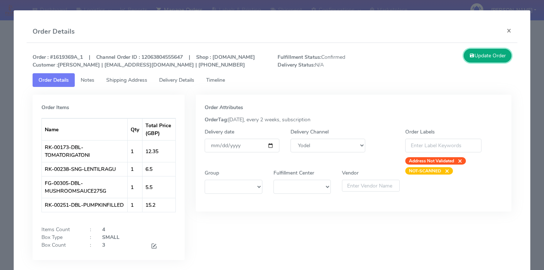
click at [498, 60] on button "Update Order" at bounding box center [488, 56] width 48 height 14
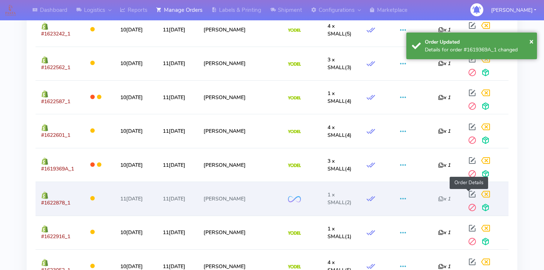
click at [469, 192] on span at bounding box center [472, 195] width 13 height 7
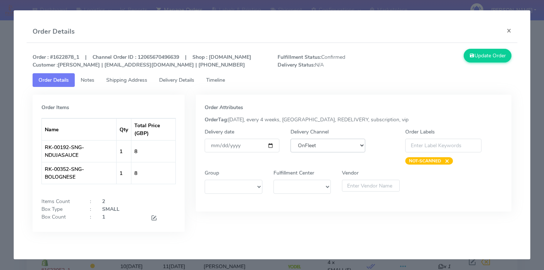
click at [346, 152] on select "DHL OnFleet Royal Mail DPD Yodel MaxOptra Amazon Collection" at bounding box center [328, 146] width 75 height 14
select select "5"
click at [291, 147] on select "DHL OnFleet Royal Mail DPD Yodel MaxOptra Amazon Collection" at bounding box center [328, 146] width 75 height 14
click at [497, 57] on button "Update Order" at bounding box center [488, 56] width 48 height 14
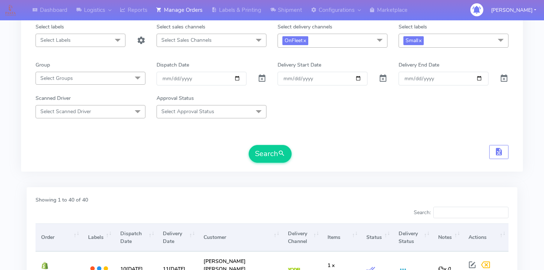
scroll to position [53, 0]
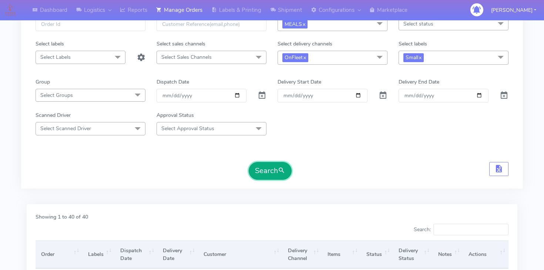
click at [280, 165] on button "Search" at bounding box center [270, 171] width 43 height 18
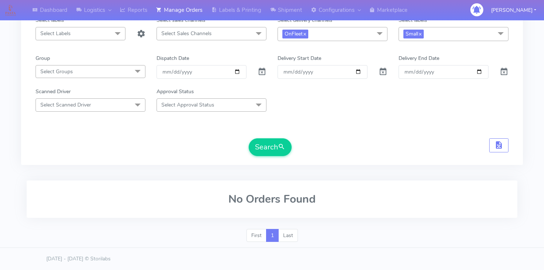
scroll to position [0, 0]
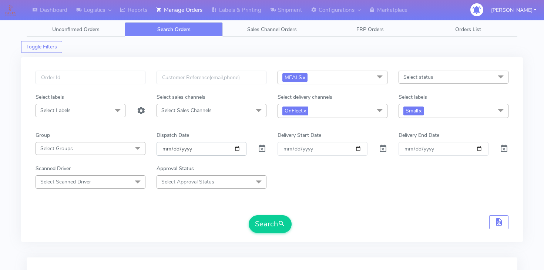
click at [236, 147] on input "[DATE]" at bounding box center [202, 149] width 90 height 14
type input "[DATE]"
click at [271, 228] on button "Search" at bounding box center [270, 224] width 43 height 18
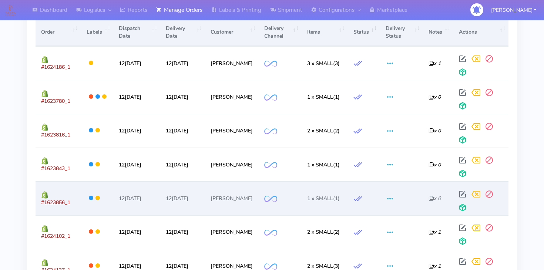
scroll to position [277, 0]
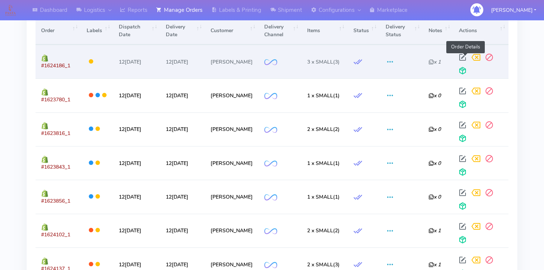
click at [462, 56] on span at bounding box center [462, 59] width 13 height 7
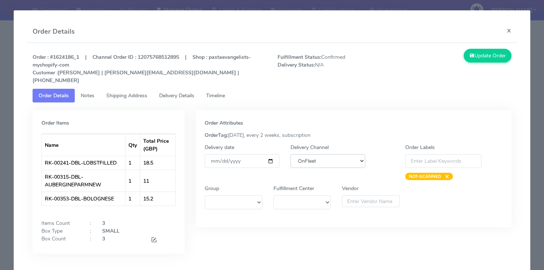
click at [360, 155] on select "DHL OnFleet Royal Mail DPD Yodel MaxOptra Amazon Collection" at bounding box center [328, 161] width 75 height 14
select select "5"
click at [291, 154] on select "DHL OnFleet Royal Mail DPD Yodel MaxOptra Amazon Collection" at bounding box center [328, 161] width 75 height 14
click at [477, 54] on button "Update Order" at bounding box center [488, 56] width 48 height 14
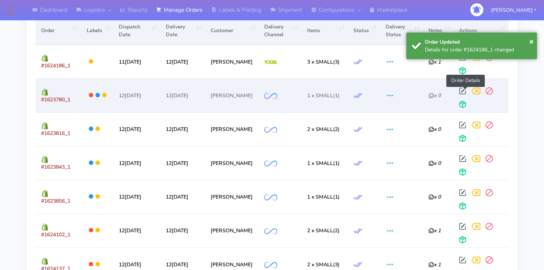
click at [463, 93] on span at bounding box center [462, 92] width 13 height 7
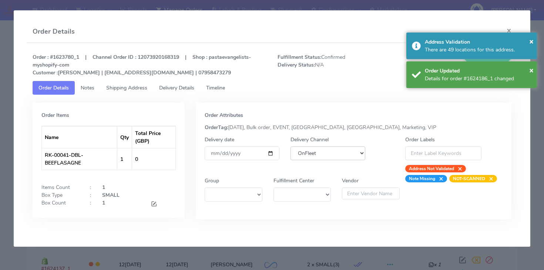
click at [333, 155] on select "DHL OnFleet Royal Mail DPD Yodel MaxOptra Amazon Collection" at bounding box center [328, 154] width 75 height 14
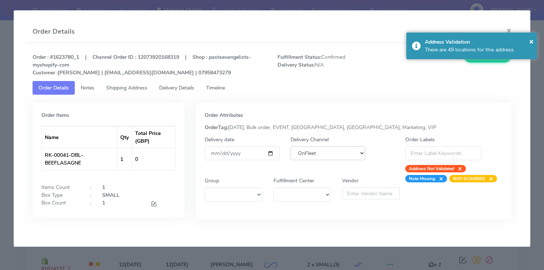
select select "5"
click at [291, 147] on select "DHL OnFleet Royal Mail DPD Yodel MaxOptra Amazon Collection" at bounding box center [328, 154] width 75 height 14
click at [489, 60] on button "Update Order" at bounding box center [488, 56] width 48 height 14
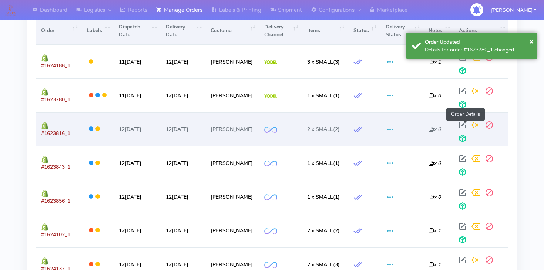
click at [463, 128] on span at bounding box center [462, 126] width 13 height 7
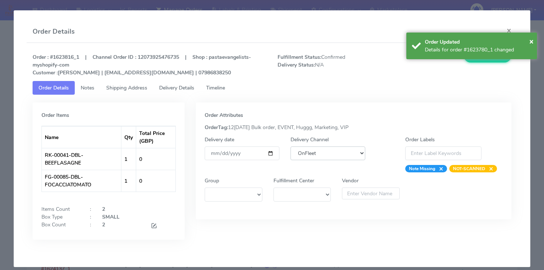
click at [335, 159] on select "DHL OnFleet Royal Mail DPD Yodel MaxOptra Amazon Collection" at bounding box center [328, 154] width 75 height 14
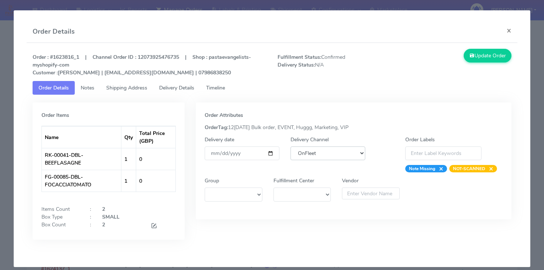
select select "5"
click at [291, 147] on select "DHL OnFleet Royal Mail DPD Yodel MaxOptra Amazon Collection" at bounding box center [328, 154] width 75 height 14
click at [480, 58] on button "Update Order" at bounding box center [488, 56] width 48 height 14
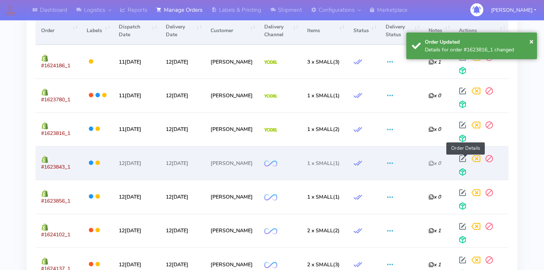
click at [464, 157] on span at bounding box center [462, 160] width 13 height 7
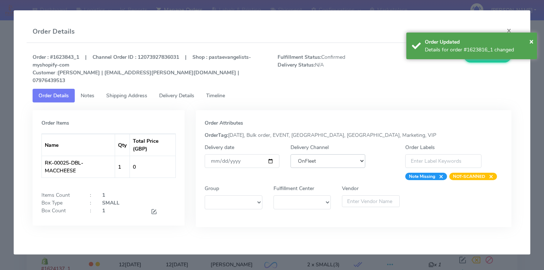
click at [349, 154] on select "DHL OnFleet Royal Mail DPD Yodel MaxOptra Amazon Collection" at bounding box center [328, 161] width 75 height 14
select select "5"
click at [291, 154] on select "DHL OnFleet Royal Mail DPD Yodel MaxOptra Amazon Collection" at bounding box center [328, 161] width 75 height 14
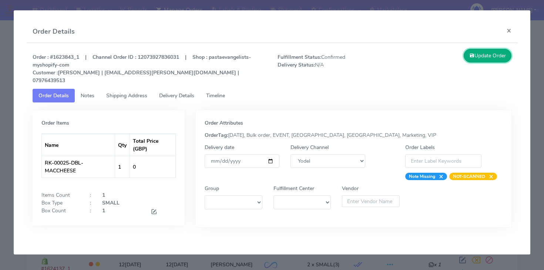
click at [483, 60] on button "Update Order" at bounding box center [488, 56] width 48 height 14
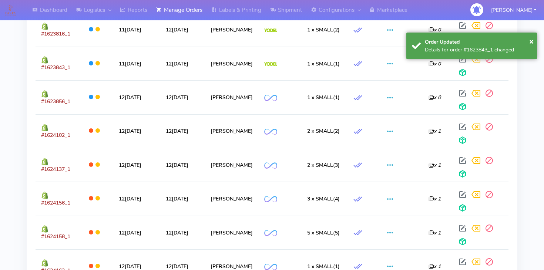
scroll to position [379, 0]
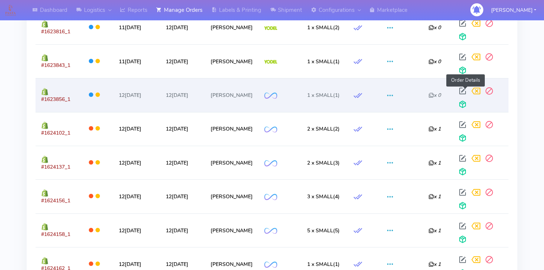
click at [464, 89] on span at bounding box center [462, 92] width 13 height 7
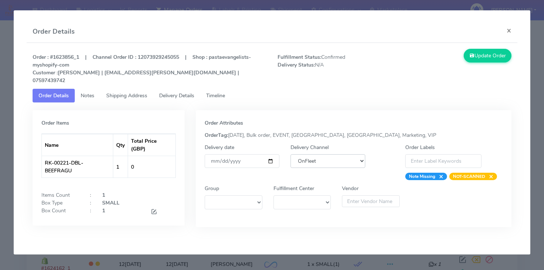
click at [345, 157] on select "DHL OnFleet Royal Mail DPD Yodel MaxOptra Amazon Collection" at bounding box center [328, 161] width 75 height 14
select select "5"
click at [291, 154] on select "DHL OnFleet Royal Mail DPD Yodel MaxOptra Amazon Collection" at bounding box center [328, 161] width 75 height 14
click at [465, 59] on button "Update Order" at bounding box center [488, 56] width 48 height 14
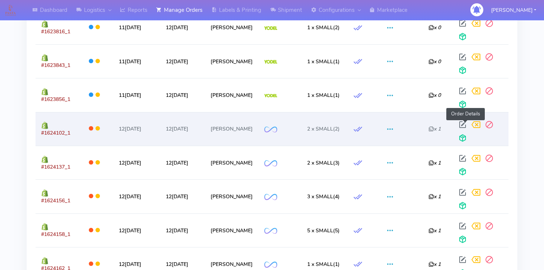
click at [465, 125] on span at bounding box center [462, 126] width 13 height 7
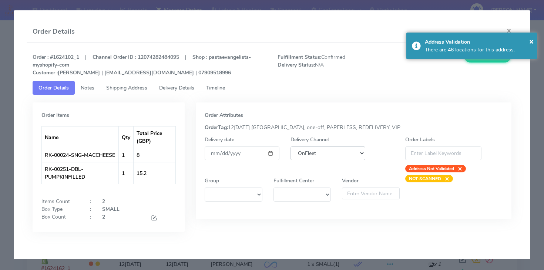
click at [340, 155] on select "DHL OnFleet Royal Mail DPD Yodel MaxOptra Amazon Collection" at bounding box center [328, 154] width 75 height 14
select select "5"
click at [291, 147] on select "DHL OnFleet Royal Mail DPD Yodel MaxOptra Amazon Collection" at bounding box center [328, 154] width 75 height 14
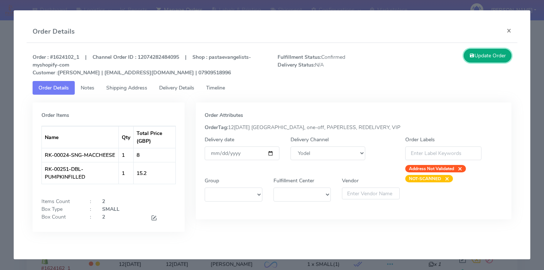
click at [487, 60] on button "Update Order" at bounding box center [488, 56] width 48 height 14
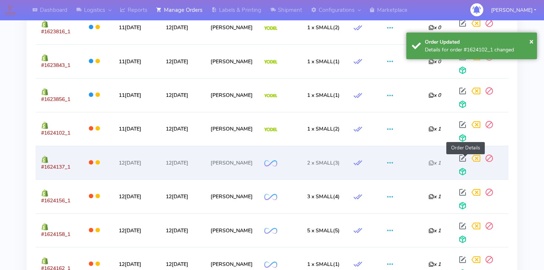
click at [465, 160] on span at bounding box center [462, 160] width 13 height 7
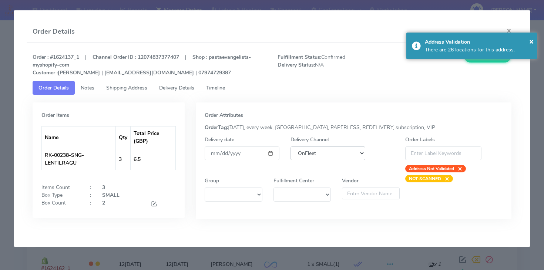
click at [337, 157] on select "DHL OnFleet Royal Mail DPD Yodel MaxOptra Amazon Collection" at bounding box center [328, 154] width 75 height 14
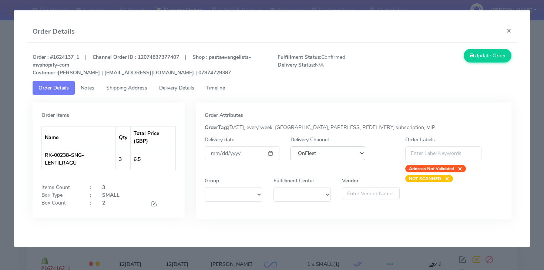
select select "5"
click at [291, 147] on select "DHL OnFleet Royal Mail DPD Yodel MaxOptra Amazon Collection" at bounding box center [328, 154] width 75 height 14
click at [486, 54] on button "Update Order" at bounding box center [488, 56] width 48 height 14
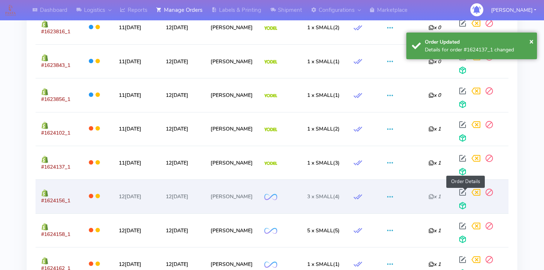
click at [465, 192] on span at bounding box center [462, 194] width 13 height 7
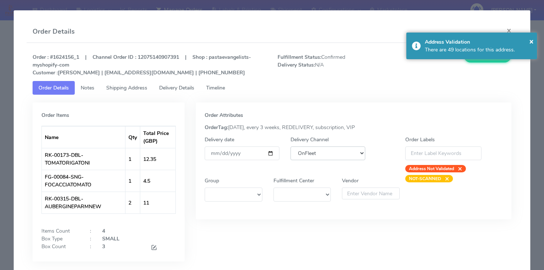
click at [350, 155] on select "DHL OnFleet Royal Mail DPD Yodel MaxOptra Amazon Collection" at bounding box center [328, 154] width 75 height 14
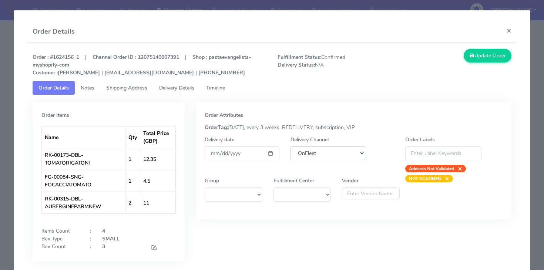
select select "5"
click at [291, 147] on select "DHL OnFleet Royal Mail DPD Yodel MaxOptra Amazon Collection" at bounding box center [328, 154] width 75 height 14
click at [479, 58] on button "Update Order" at bounding box center [488, 56] width 48 height 14
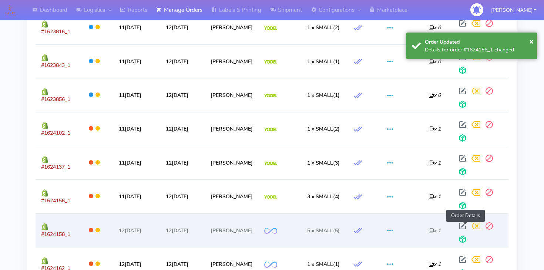
click at [464, 228] on span at bounding box center [462, 227] width 13 height 7
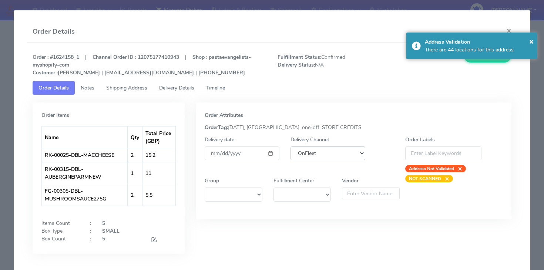
click at [336, 156] on select "DHL OnFleet Royal Mail DPD Yodel MaxOptra Amazon Collection" at bounding box center [328, 154] width 75 height 14
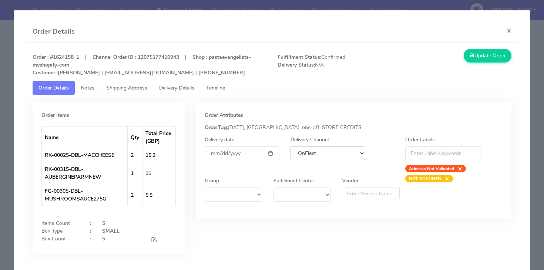
select select "5"
click at [291, 147] on select "DHL OnFleet Royal Mail DPD Yodel MaxOptra Amazon Collection" at bounding box center [328, 154] width 75 height 14
click at [475, 61] on button "Update Order" at bounding box center [488, 56] width 48 height 14
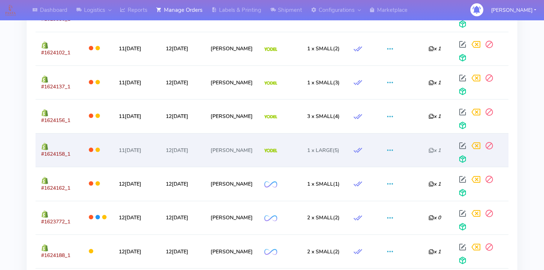
scroll to position [462, 0]
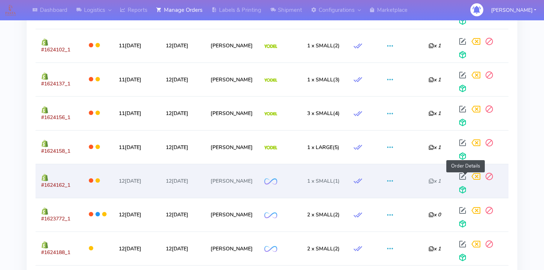
click at [462, 179] on span at bounding box center [462, 178] width 13 height 7
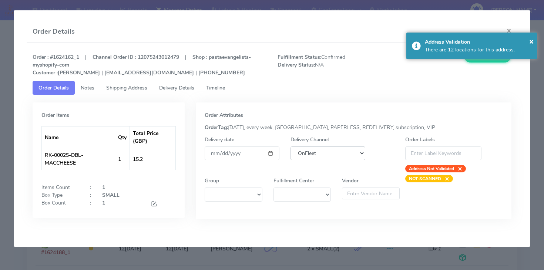
click at [354, 154] on select "DHL OnFleet Royal Mail DPD Yodel MaxOptra Amazon Collection" at bounding box center [328, 154] width 75 height 14
select select "5"
click at [291, 147] on select "DHL OnFleet Royal Mail DPD Yodel MaxOptra Amazon Collection" at bounding box center [328, 154] width 75 height 14
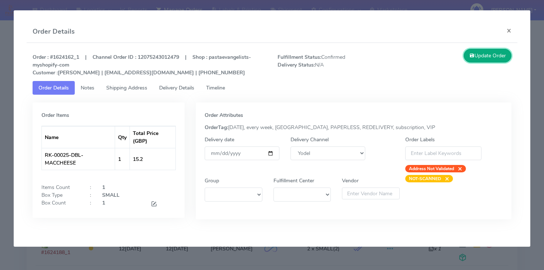
click at [500, 62] on button "Update Order" at bounding box center [488, 56] width 48 height 14
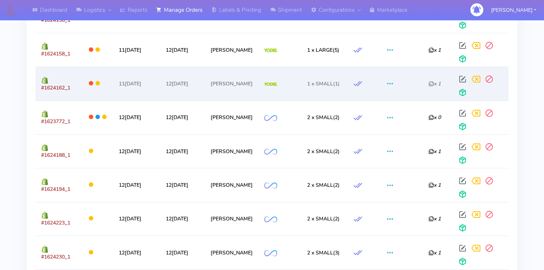
scroll to position [568, 0]
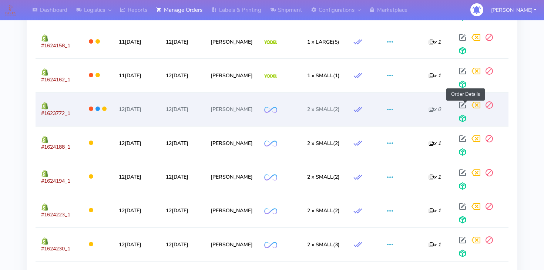
click at [463, 108] on span at bounding box center [462, 106] width 13 height 7
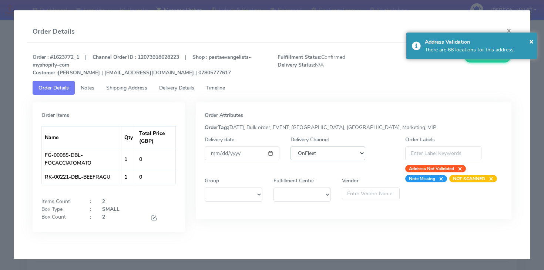
click at [350, 156] on select "DHL OnFleet Royal Mail DPD Yodel MaxOptra Amazon Collection" at bounding box center [328, 154] width 75 height 14
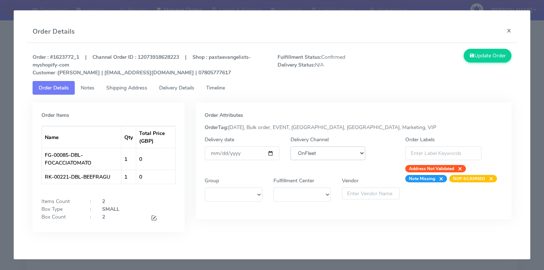
select select "5"
click at [291, 147] on select "DHL OnFleet Royal Mail DPD Yodel MaxOptra Amazon Collection" at bounding box center [328, 154] width 75 height 14
click at [480, 57] on button "Update Order" at bounding box center [488, 56] width 48 height 14
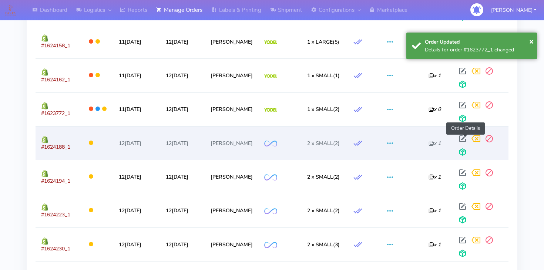
click at [463, 140] on span at bounding box center [462, 140] width 13 height 7
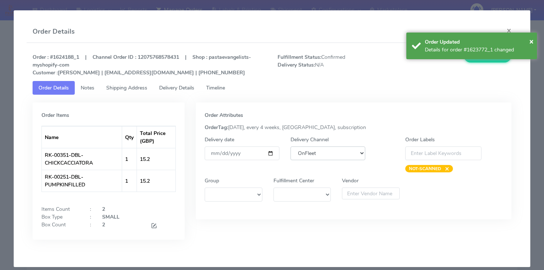
click at [343, 153] on select "DHL OnFleet Royal Mail DPD Yodel MaxOptra Amazon Collection" at bounding box center [328, 154] width 75 height 14
select select "5"
click at [291, 147] on select "DHL OnFleet Royal Mail DPD Yodel MaxOptra Amazon Collection" at bounding box center [328, 154] width 75 height 14
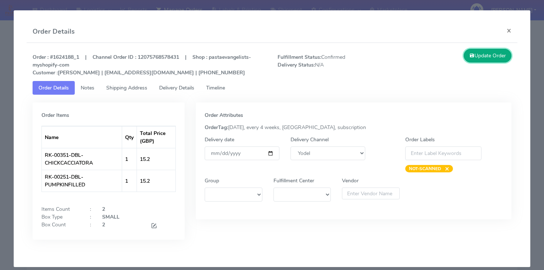
click at [493, 62] on button "Update Order" at bounding box center [488, 56] width 48 height 14
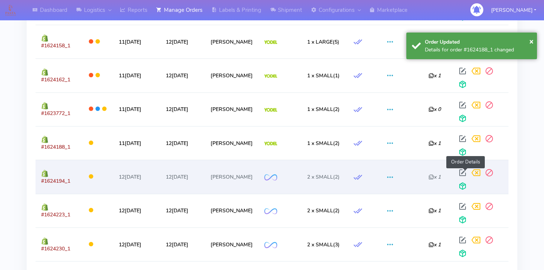
click at [465, 174] on span at bounding box center [462, 174] width 13 height 7
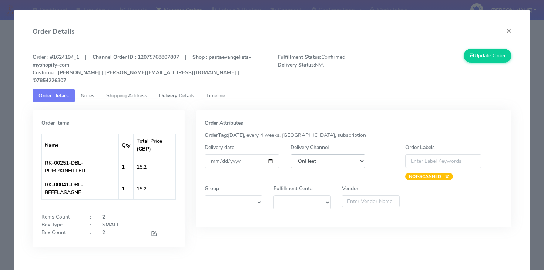
click at [323, 154] on select "DHL OnFleet Royal Mail DPD Yodel MaxOptra Amazon Collection" at bounding box center [328, 161] width 75 height 14
select select "5"
click at [291, 154] on select "DHL OnFleet Royal Mail DPD Yodel MaxOptra Amazon Collection" at bounding box center [328, 161] width 75 height 14
click at [484, 58] on button "Update Order" at bounding box center [488, 56] width 48 height 14
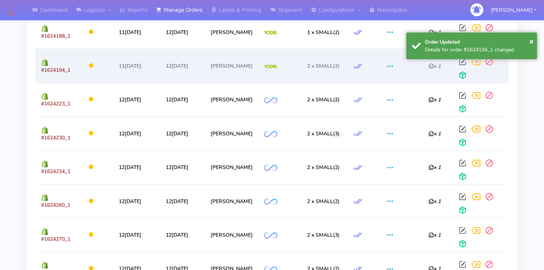
scroll to position [688, 0]
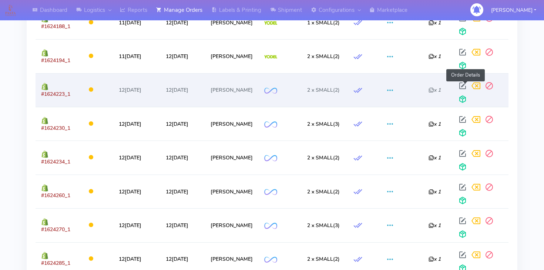
click at [464, 88] on span at bounding box center [462, 87] width 13 height 7
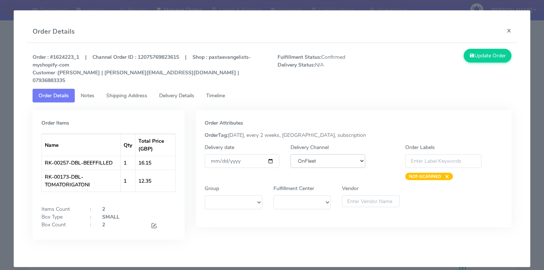
click at [353, 157] on select "DHL OnFleet Royal Mail DPD Yodel MaxOptra Amazon Collection" at bounding box center [328, 161] width 75 height 14
select select "5"
click at [291, 154] on select "DHL OnFleet Royal Mail DPD Yodel MaxOptra Amazon Collection" at bounding box center [328, 161] width 75 height 14
click at [330, 155] on select "DHL OnFleet Royal Mail DPD Yodel MaxOptra Amazon Collection" at bounding box center [328, 161] width 75 height 14
click at [291, 154] on select "DHL OnFleet Royal Mail DPD Yodel MaxOptra Amazon Collection" at bounding box center [328, 161] width 75 height 14
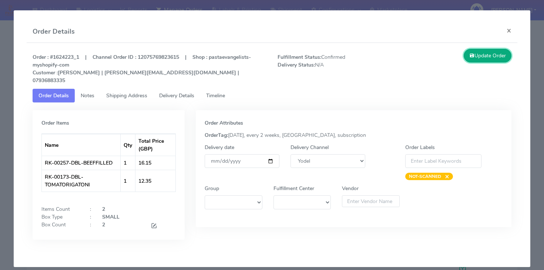
click at [481, 53] on button "Update Order" at bounding box center [488, 56] width 48 height 14
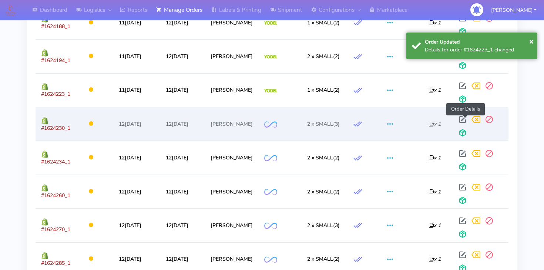
click at [464, 118] on span at bounding box center [462, 121] width 13 height 7
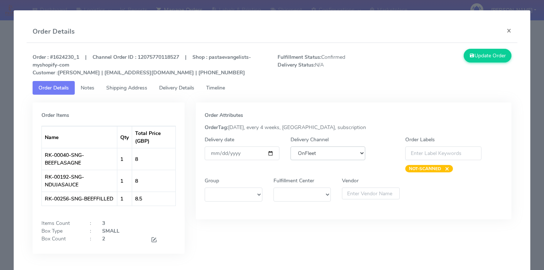
click at [336, 154] on select "DHL OnFleet Royal Mail DPD Yodel MaxOptra Amazon Collection" at bounding box center [328, 154] width 75 height 14
select select "5"
click at [291, 147] on select "DHL OnFleet Royal Mail DPD Yodel MaxOptra Amazon Collection" at bounding box center [328, 154] width 75 height 14
click at [469, 60] on button "Update Order" at bounding box center [488, 56] width 48 height 14
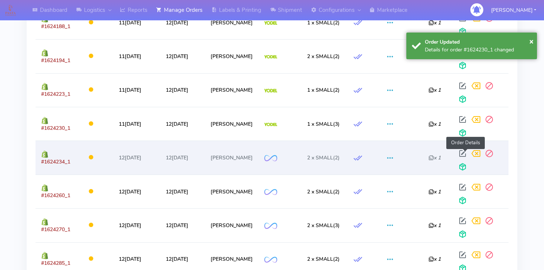
click at [463, 152] on span at bounding box center [462, 155] width 13 height 7
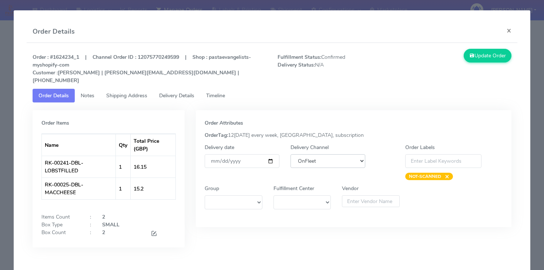
click at [336, 155] on select "DHL OnFleet Royal Mail DPD Yodel MaxOptra Amazon Collection" at bounding box center [328, 161] width 75 height 14
select select "5"
click at [291, 154] on select "DHL OnFleet Royal Mail DPD Yodel MaxOptra Amazon Collection" at bounding box center [328, 161] width 75 height 14
click at [479, 56] on button "Update Order" at bounding box center [488, 56] width 48 height 14
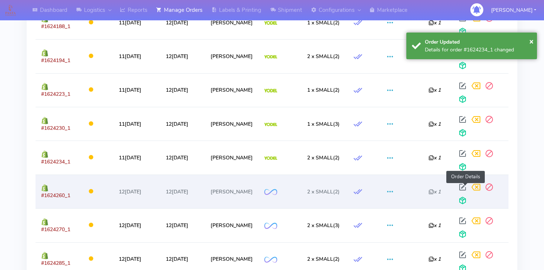
click at [464, 185] on span at bounding box center [462, 188] width 13 height 7
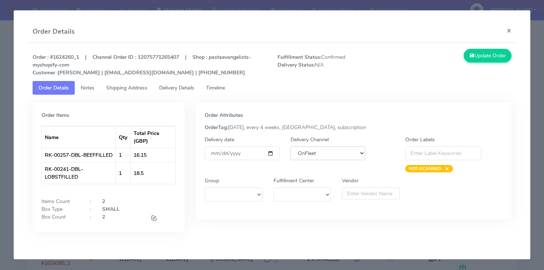
click at [327, 155] on select "DHL OnFleet Royal Mail DPD Yodel MaxOptra Amazon Collection" at bounding box center [328, 154] width 75 height 14
select select "5"
click at [291, 147] on select "DHL OnFleet Royal Mail DPD Yodel MaxOptra Amazon Collection" at bounding box center [328, 154] width 75 height 14
click at [490, 57] on button "Update Order" at bounding box center [488, 56] width 48 height 14
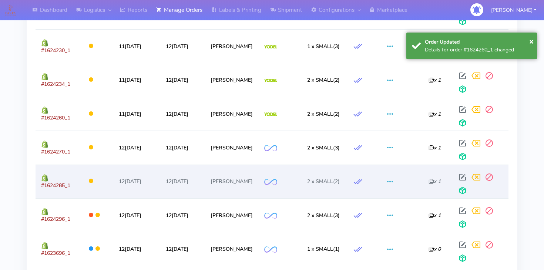
scroll to position [767, 0]
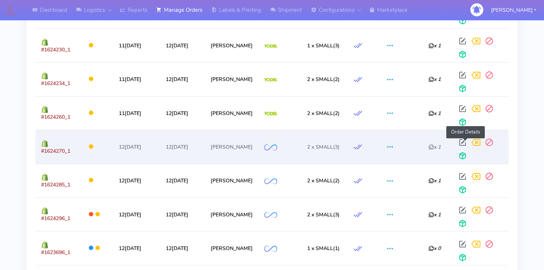
click at [463, 143] on span at bounding box center [462, 144] width 13 height 7
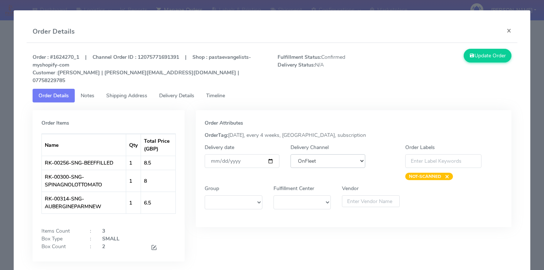
click at [339, 155] on select "DHL OnFleet Royal Mail DPD Yodel MaxOptra Amazon Collection" at bounding box center [328, 161] width 75 height 14
select select "5"
click at [291, 154] on select "DHL OnFleet Royal Mail DPD Yodel MaxOptra Amazon Collection" at bounding box center [328, 161] width 75 height 14
click at [490, 56] on button "Update Order" at bounding box center [488, 56] width 48 height 14
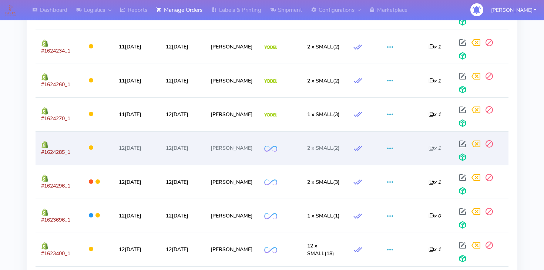
scroll to position [801, 0]
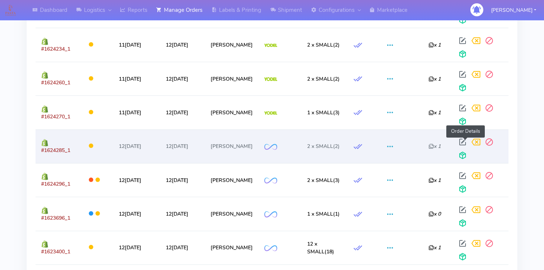
click at [467, 141] on span at bounding box center [462, 143] width 13 height 7
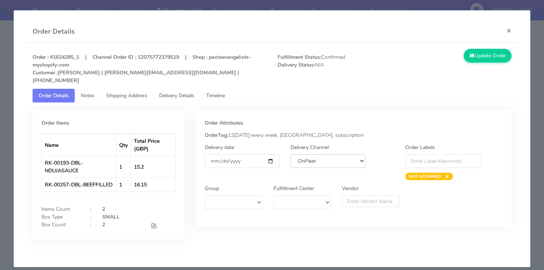
click at [331, 157] on select "DHL OnFleet Royal Mail DPD Yodel MaxOptra Amazon Collection" at bounding box center [328, 161] width 75 height 14
select select "5"
click at [291, 154] on select "DHL OnFleet Royal Mail DPD Yodel MaxOptra Amazon Collection" at bounding box center [328, 161] width 75 height 14
click at [491, 60] on button "Update Order" at bounding box center [488, 56] width 48 height 14
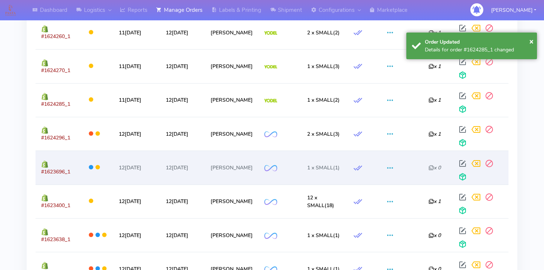
scroll to position [852, 0]
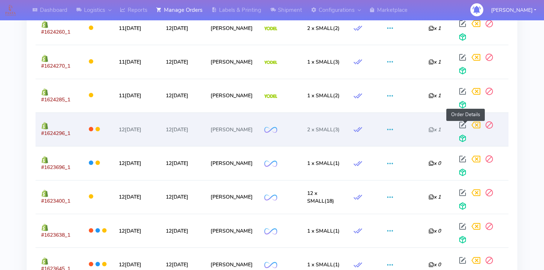
click at [465, 123] on span at bounding box center [462, 126] width 13 height 7
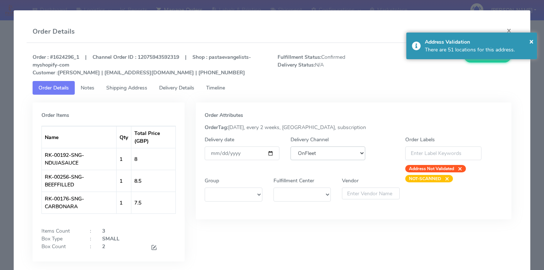
click at [343, 157] on select "DHL OnFleet Royal Mail DPD Yodel MaxOptra Amazon Collection" at bounding box center [328, 154] width 75 height 14
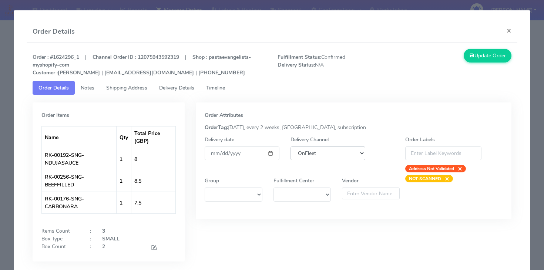
select select "5"
click at [291, 147] on select "DHL OnFleet Royal Mail DPD Yodel MaxOptra Amazon Collection" at bounding box center [328, 154] width 75 height 14
click at [494, 60] on button "Update Order" at bounding box center [488, 56] width 48 height 14
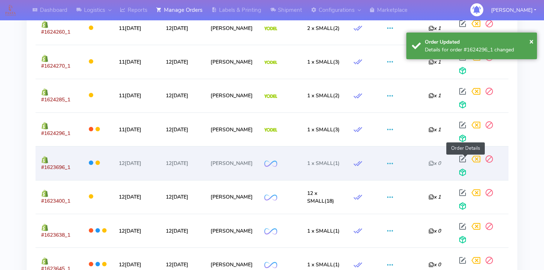
click at [466, 162] on span at bounding box center [462, 160] width 13 height 7
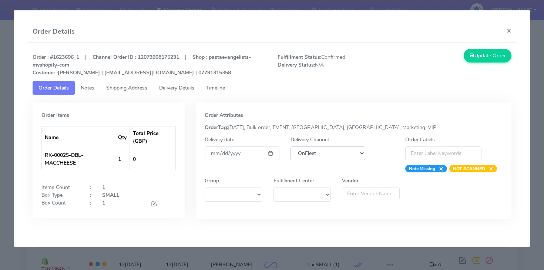
click at [334, 153] on select "DHL OnFleet Royal Mail DPD Yodel MaxOptra Amazon Collection" at bounding box center [328, 154] width 75 height 14
select select "5"
click at [291, 147] on select "DHL OnFleet Royal Mail DPD Yodel MaxOptra Amazon Collection" at bounding box center [328, 154] width 75 height 14
click at [476, 62] on button "Update Order" at bounding box center [488, 56] width 48 height 14
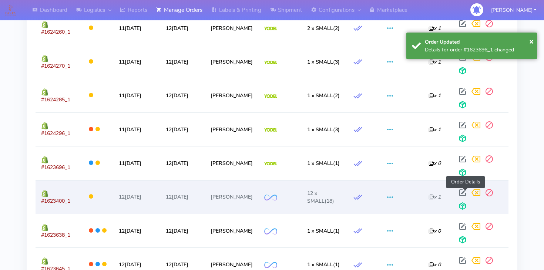
click at [466, 193] on span at bounding box center [462, 194] width 13 height 7
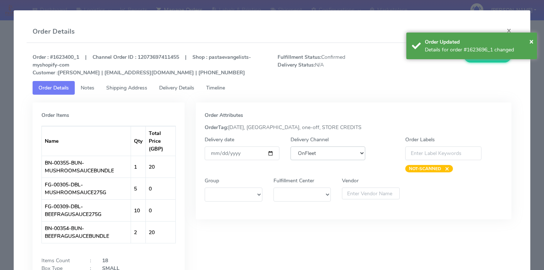
click at [323, 148] on select "DHL OnFleet Royal Mail DPD Yodel MaxOptra Amazon Collection" at bounding box center [328, 154] width 75 height 14
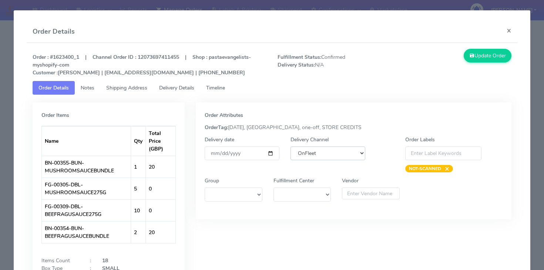
select select "5"
click at [291, 147] on select "DHL OnFleet Royal Mail DPD Yodel MaxOptra Amazon Collection" at bounding box center [328, 154] width 75 height 14
click at [479, 56] on button "Update Order" at bounding box center [488, 56] width 48 height 14
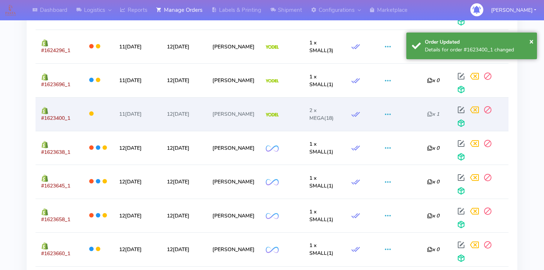
scroll to position [939, 0]
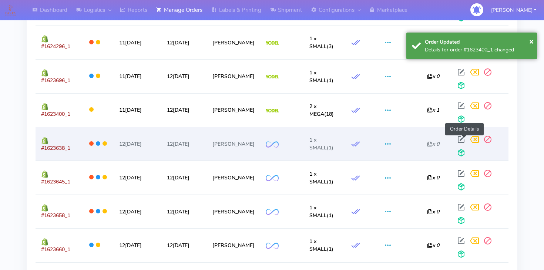
click at [462, 140] on span at bounding box center [460, 141] width 13 height 7
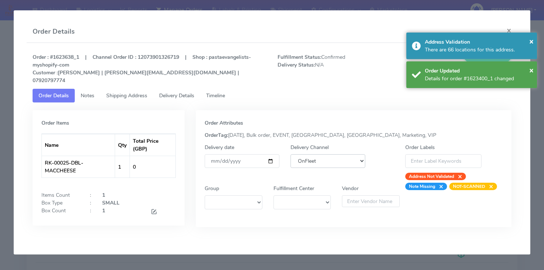
click at [330, 154] on select "DHL OnFleet Royal Mail DPD Yodel MaxOptra Amazon Collection" at bounding box center [328, 161] width 75 height 14
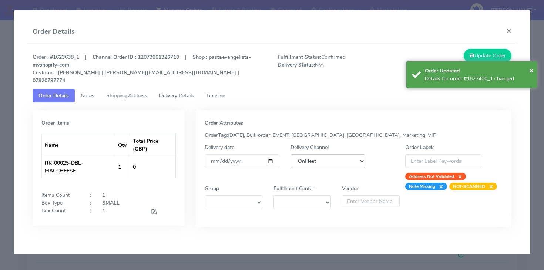
select select "5"
click at [291, 154] on select "DHL OnFleet Royal Mail DPD Yodel MaxOptra Amazon Collection" at bounding box center [328, 161] width 75 height 14
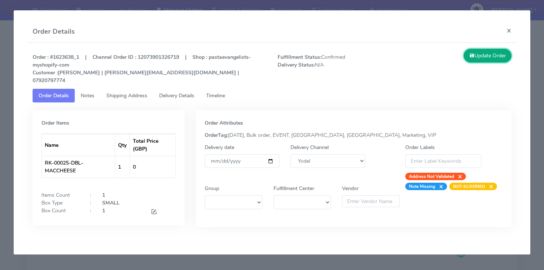
click at [489, 59] on button "Update Order" at bounding box center [488, 56] width 48 height 14
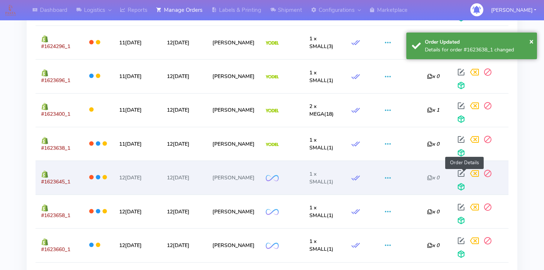
click at [465, 173] on span at bounding box center [460, 175] width 13 height 7
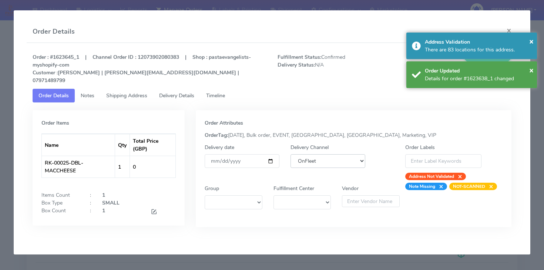
click at [342, 155] on select "DHL OnFleet Royal Mail DPD Yodel MaxOptra Amazon Collection" at bounding box center [328, 161] width 75 height 14
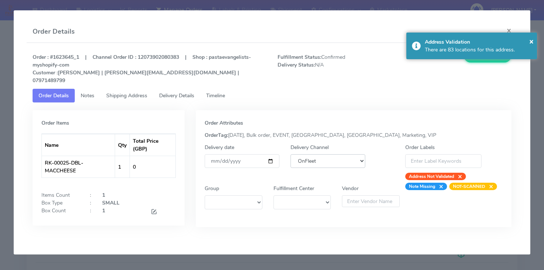
select select "5"
click at [291, 154] on select "DHL OnFleet Royal Mail DPD Yodel MaxOptra Amazon Collection" at bounding box center [328, 161] width 75 height 14
click at [483, 60] on button "Update Order" at bounding box center [488, 56] width 48 height 14
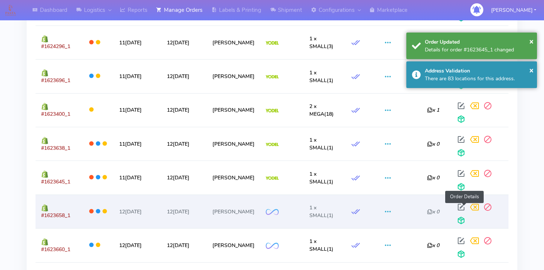
click at [460, 208] on span at bounding box center [460, 208] width 13 height 7
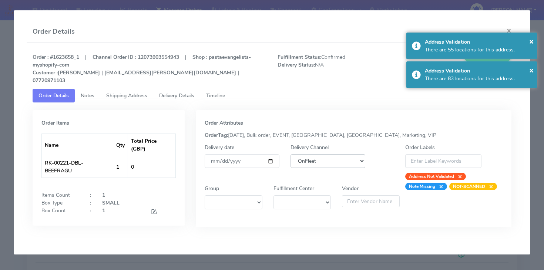
click at [339, 154] on select "DHL OnFleet Royal Mail DPD Yodel MaxOptra Amazon Collection" at bounding box center [328, 161] width 75 height 14
select select "5"
click at [291, 154] on select "DHL OnFleet Royal Mail DPD Yodel MaxOptra Amazon Collection" at bounding box center [328, 161] width 75 height 14
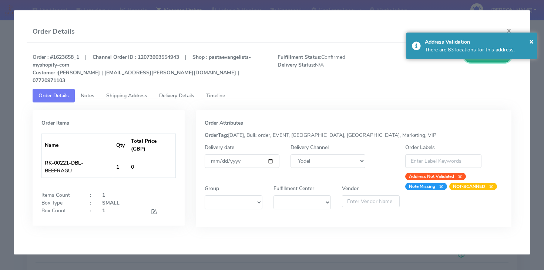
click at [487, 61] on button "Update Order" at bounding box center [488, 56] width 48 height 14
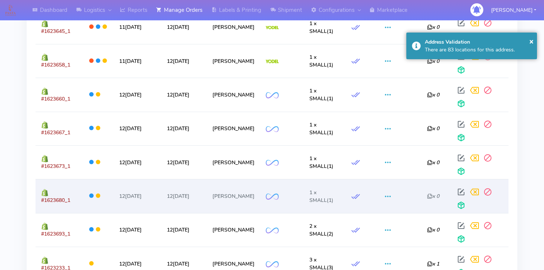
scroll to position [1091, 0]
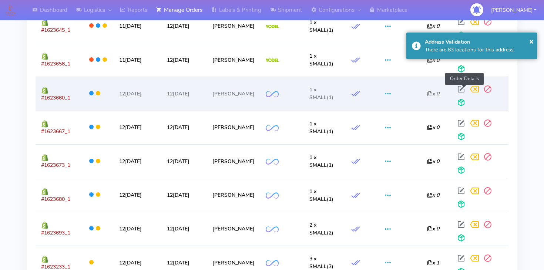
click at [464, 93] on span at bounding box center [460, 90] width 13 height 7
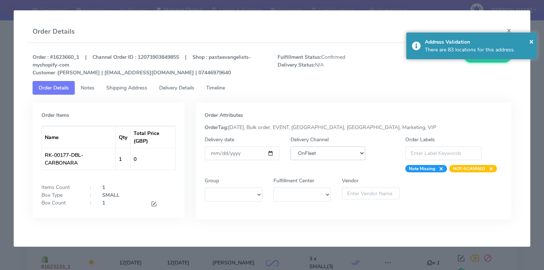
click at [350, 152] on select "DHL OnFleet Royal Mail DPD Yodel MaxOptra Amazon Collection" at bounding box center [328, 154] width 75 height 14
select select "5"
click at [291, 147] on select "DHL OnFleet Royal Mail DPD Yodel MaxOptra Amazon Collection" at bounding box center [328, 154] width 75 height 14
click at [481, 63] on div "Update Order" at bounding box center [456, 63] width 123 height 28
click at [483, 62] on button "Update Order" at bounding box center [488, 56] width 48 height 14
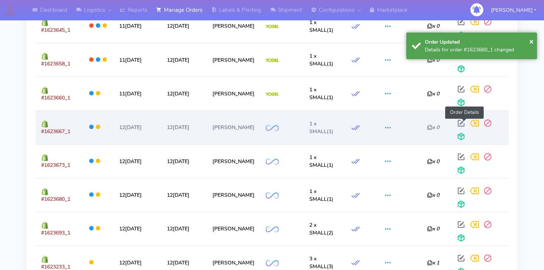
click at [464, 123] on span at bounding box center [460, 124] width 13 height 7
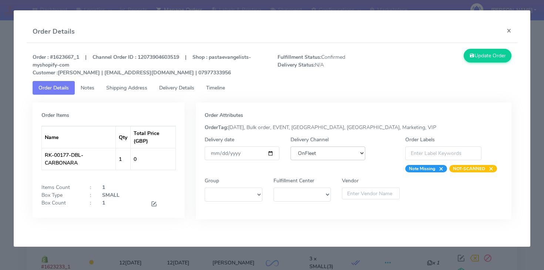
click at [336, 147] on select "DHL OnFleet Royal Mail DPD Yodel MaxOptra Amazon Collection" at bounding box center [328, 154] width 75 height 14
select select "5"
click at [291, 147] on select "DHL OnFleet Royal Mail DPD Yodel MaxOptra Amazon Collection" at bounding box center [328, 154] width 75 height 14
click at [489, 60] on button "Update Order" at bounding box center [488, 56] width 48 height 14
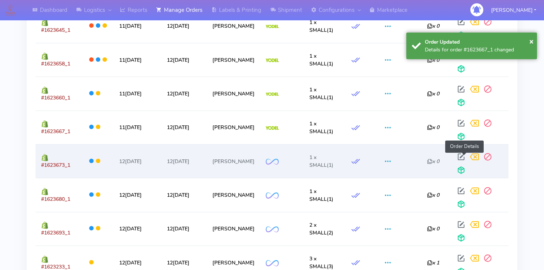
click at [463, 159] on span at bounding box center [460, 158] width 13 height 7
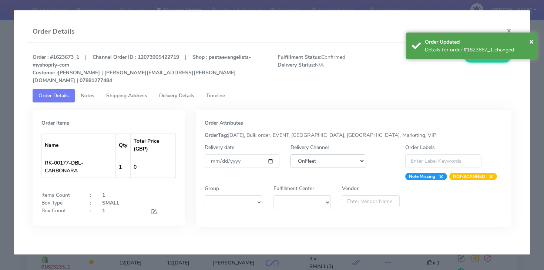
click at [322, 155] on select "DHL OnFleet Royal Mail DPD Yodel MaxOptra Amazon Collection" at bounding box center [328, 161] width 75 height 14
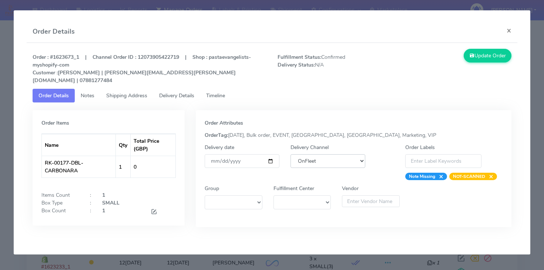
select select "5"
click at [291, 154] on select "DHL OnFleet Royal Mail DPD Yodel MaxOptra Amazon Collection" at bounding box center [328, 161] width 75 height 14
click at [481, 57] on button "Update Order" at bounding box center [488, 56] width 48 height 14
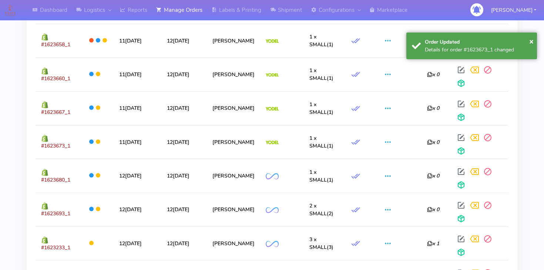
scroll to position [1123, 0]
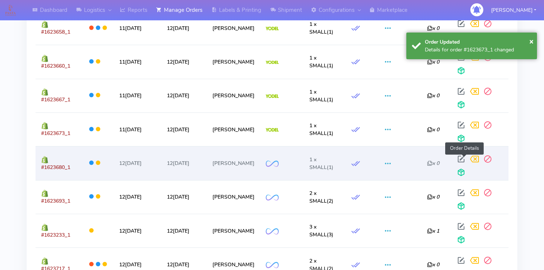
click at [463, 159] on span at bounding box center [460, 160] width 13 height 7
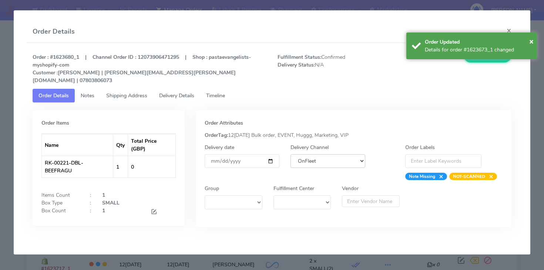
click at [327, 154] on select "DHL OnFleet Royal Mail DPD Yodel MaxOptra Amazon Collection" at bounding box center [328, 161] width 75 height 14
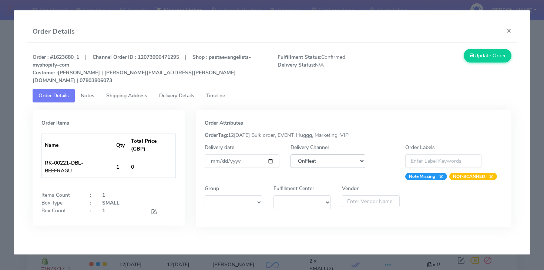
select select "5"
click at [291, 154] on select "DHL OnFleet Royal Mail DPD Yodel MaxOptra Amazon Collection" at bounding box center [328, 161] width 75 height 14
click at [487, 60] on button "Update Order" at bounding box center [488, 56] width 48 height 14
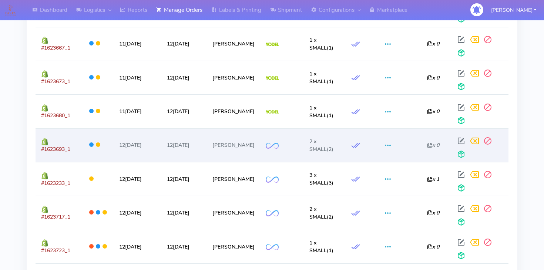
scroll to position [1176, 0]
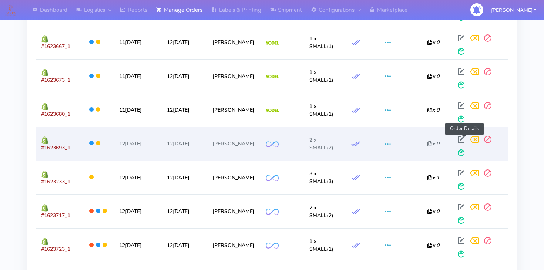
click at [464, 141] on span at bounding box center [460, 141] width 13 height 7
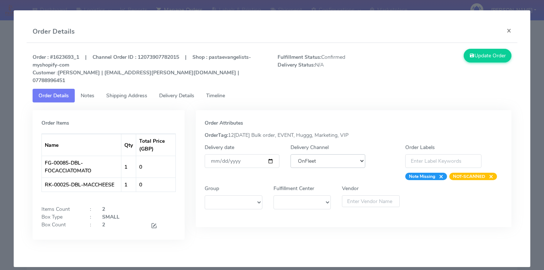
click at [333, 154] on select "DHL OnFleet Royal Mail DPD Yodel MaxOptra Amazon Collection" at bounding box center [328, 161] width 75 height 14
select select "5"
click at [291, 154] on select "DHL OnFleet Royal Mail DPD Yodel MaxOptra Amazon Collection" at bounding box center [328, 161] width 75 height 14
click at [501, 55] on button "Update Order" at bounding box center [488, 56] width 48 height 14
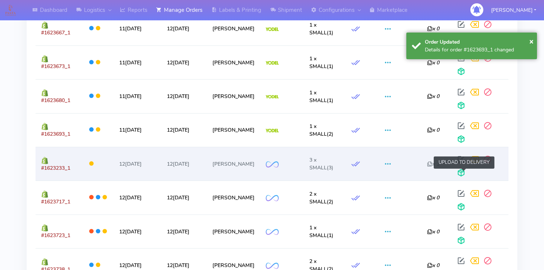
scroll to position [1193, 0]
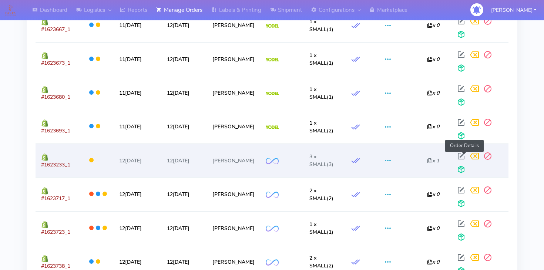
click at [466, 156] on span at bounding box center [460, 157] width 13 height 7
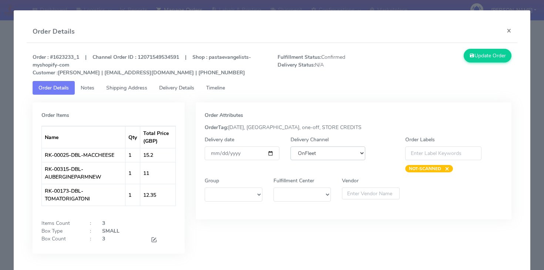
click at [345, 154] on select "DHL OnFleet Royal Mail DPD Yodel MaxOptra Amazon Collection" at bounding box center [328, 154] width 75 height 14
select select "5"
click at [291, 147] on select "DHL OnFleet Royal Mail DPD Yodel MaxOptra Amazon Collection" at bounding box center [328, 154] width 75 height 14
click at [483, 59] on button "Update Order" at bounding box center [488, 56] width 48 height 14
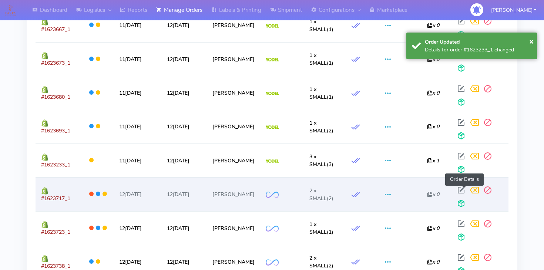
click at [464, 190] on span at bounding box center [460, 191] width 13 height 7
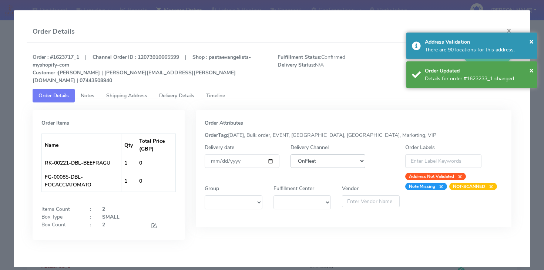
click at [332, 159] on select "DHL OnFleet Royal Mail DPD Yodel MaxOptra Amazon Collection" at bounding box center [328, 161] width 75 height 14
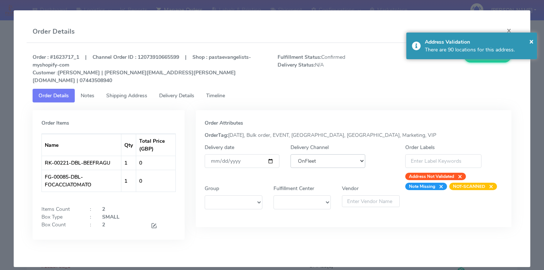
select select "5"
click at [291, 154] on select "DHL OnFleet Royal Mail DPD Yodel MaxOptra Amazon Collection" at bounding box center [328, 161] width 75 height 14
click at [499, 61] on button "Update Order" at bounding box center [488, 56] width 48 height 14
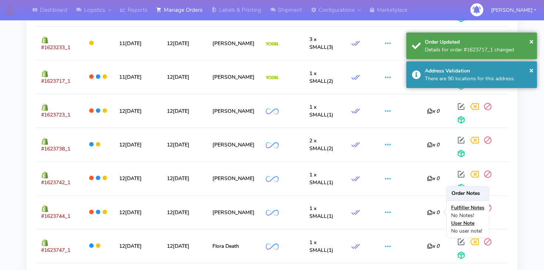
scroll to position [1293, 0]
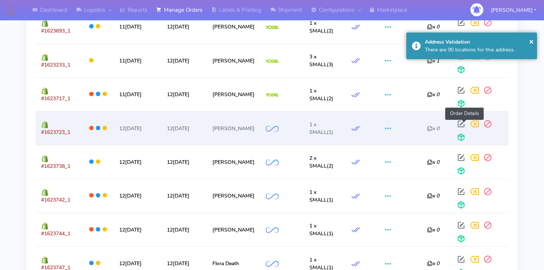
click at [465, 123] on span at bounding box center [460, 125] width 13 height 7
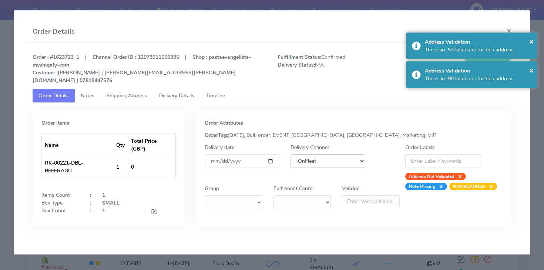
click at [336, 157] on select "DHL OnFleet Royal Mail DPD Yodel MaxOptra Amazon Collection" at bounding box center [328, 161] width 75 height 14
select select "5"
click at [291, 154] on select "DHL OnFleet Royal Mail DPD Yodel MaxOptra Amazon Collection" at bounding box center [328, 161] width 75 height 14
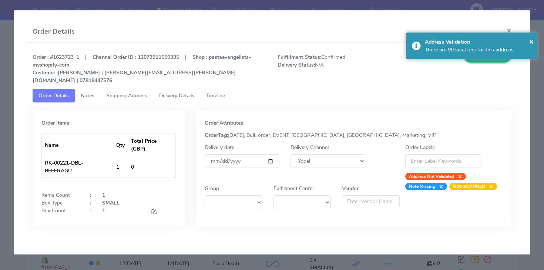
click at [491, 62] on button "Update Order" at bounding box center [488, 56] width 48 height 14
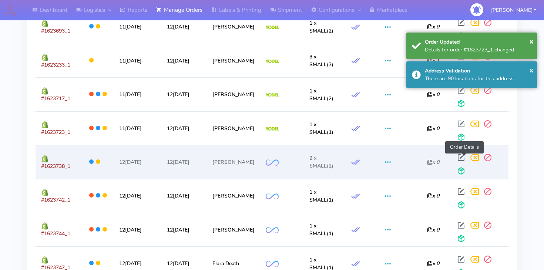
click at [460, 159] on span at bounding box center [460, 159] width 13 height 7
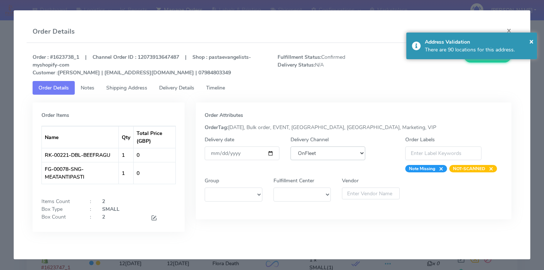
click at [329, 157] on select "DHL OnFleet Royal Mail DPD Yodel MaxOptra Amazon Collection" at bounding box center [328, 154] width 75 height 14
select select "5"
click at [291, 147] on select "DHL OnFleet Royal Mail DPD Yodel MaxOptra Amazon Collection" at bounding box center [328, 154] width 75 height 14
click at [493, 61] on button "Update Order" at bounding box center [488, 56] width 48 height 14
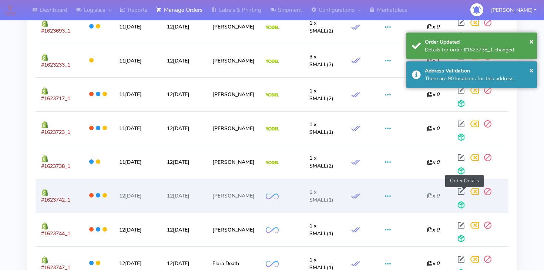
click at [463, 192] on span at bounding box center [460, 193] width 13 height 7
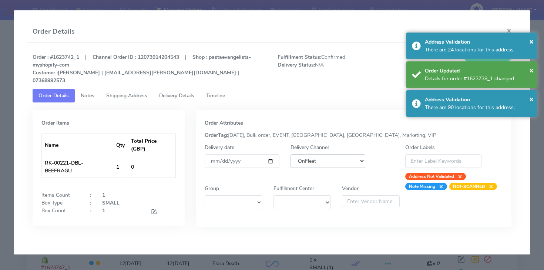
click at [328, 154] on select "DHL OnFleet Royal Mail DPD Yodel MaxOptra Amazon Collection" at bounding box center [328, 161] width 75 height 14
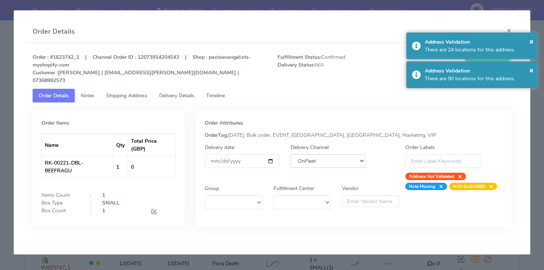
select select "5"
click at [291, 154] on select "DHL OnFleet Royal Mail DPD Yodel MaxOptra Amazon Collection" at bounding box center [328, 161] width 75 height 14
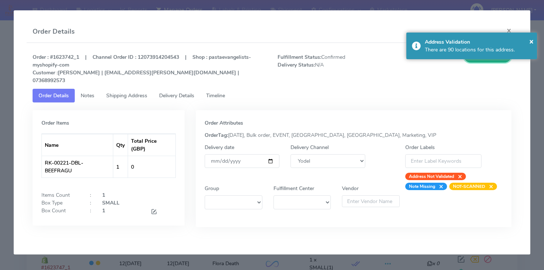
click at [476, 61] on button "Update Order" at bounding box center [488, 56] width 48 height 14
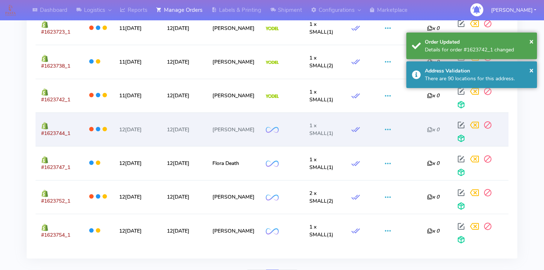
scroll to position [1399, 0]
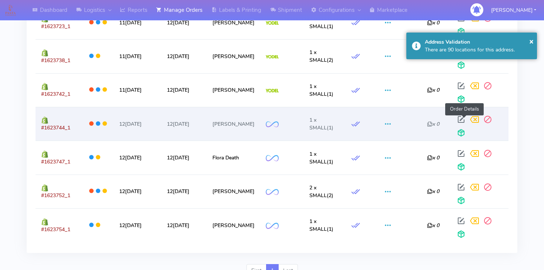
click at [463, 118] on span at bounding box center [460, 121] width 13 height 7
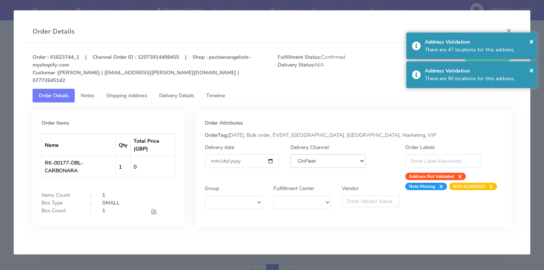
click at [349, 157] on select "DHL OnFleet Royal Mail DPD Yodel MaxOptra Amazon Collection" at bounding box center [328, 161] width 75 height 14
select select "5"
click at [291, 154] on select "DHL OnFleet Royal Mail DPD Yodel MaxOptra Amazon Collection" at bounding box center [328, 161] width 75 height 14
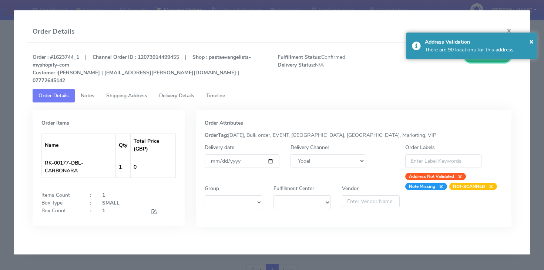
click at [490, 61] on button "Update Order" at bounding box center [488, 56] width 48 height 14
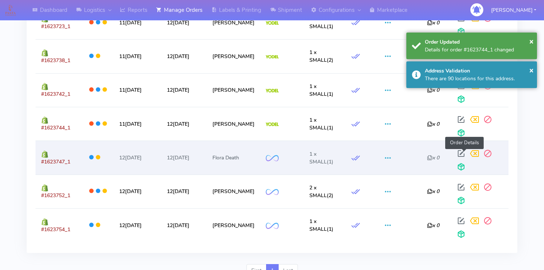
click at [463, 154] on span at bounding box center [460, 155] width 13 height 7
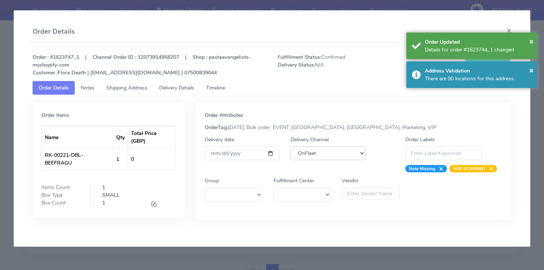
click at [340, 154] on select "DHL OnFleet Royal Mail DPD Yodel MaxOptra Amazon Collection" at bounding box center [328, 154] width 75 height 14
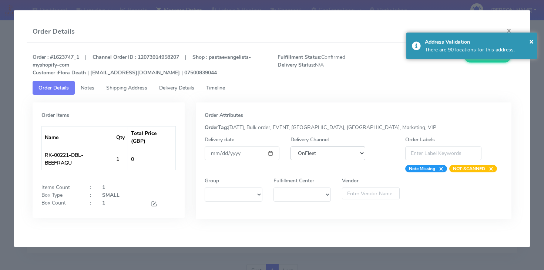
select select "5"
click at [291, 147] on select "DHL OnFleet Royal Mail DPD Yodel MaxOptra Amazon Collection" at bounding box center [328, 154] width 75 height 14
click at [484, 62] on button "Update Order" at bounding box center [488, 56] width 48 height 14
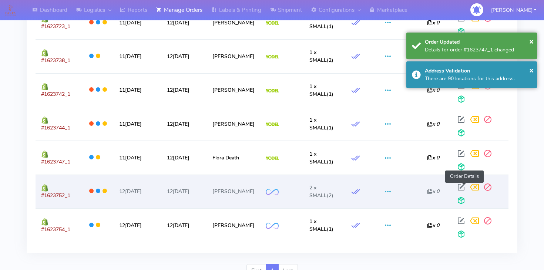
click at [464, 187] on span at bounding box center [460, 188] width 13 height 7
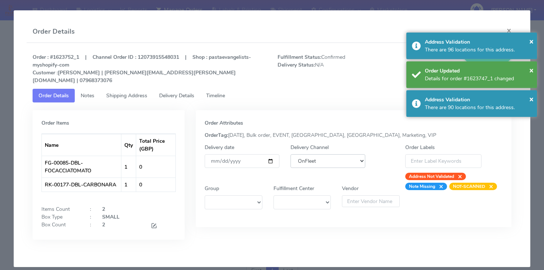
click at [342, 154] on select "DHL OnFleet Royal Mail DPD Yodel MaxOptra Amazon Collection" at bounding box center [328, 161] width 75 height 14
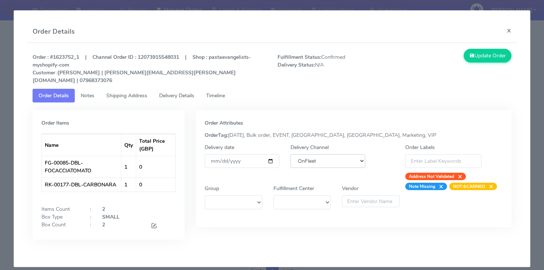
select select "5"
click at [291, 154] on select "DHL OnFleet Royal Mail DPD Yodel MaxOptra Amazon Collection" at bounding box center [328, 161] width 75 height 14
click at [487, 59] on button "Update Order" at bounding box center [488, 56] width 48 height 14
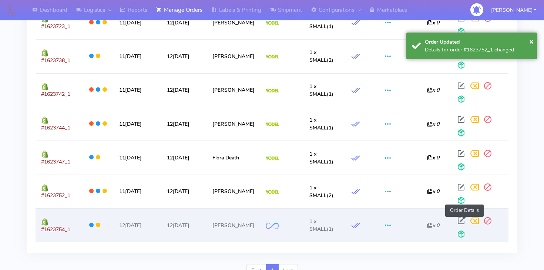
click at [464, 221] on span at bounding box center [460, 222] width 13 height 7
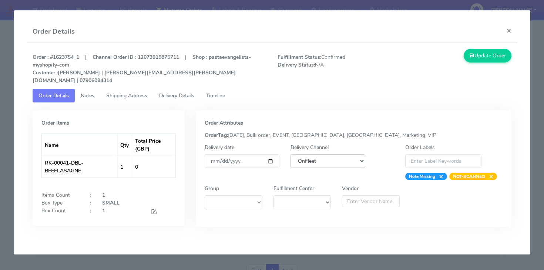
click at [328, 154] on select "DHL OnFleet Royal Mail DPD Yodel MaxOptra Amazon Collection" at bounding box center [328, 161] width 75 height 14
select select "5"
click at [291, 154] on select "DHL OnFleet Royal Mail DPD Yodel MaxOptra Amazon Collection" at bounding box center [328, 161] width 75 height 14
click at [482, 55] on button "Update Order" at bounding box center [488, 56] width 48 height 14
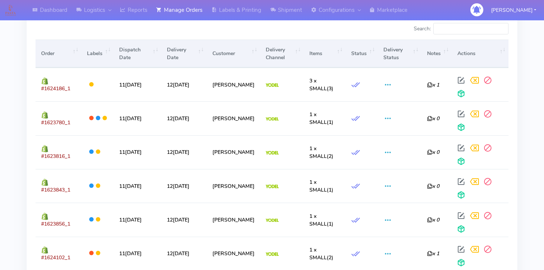
scroll to position [0, 0]
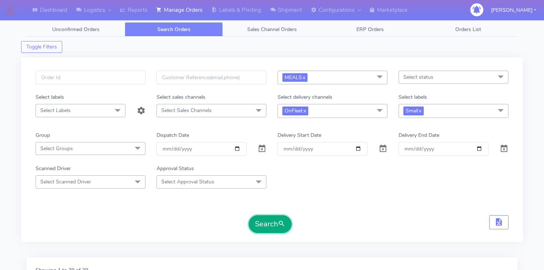
click at [257, 229] on button "Search" at bounding box center [270, 224] width 43 height 18
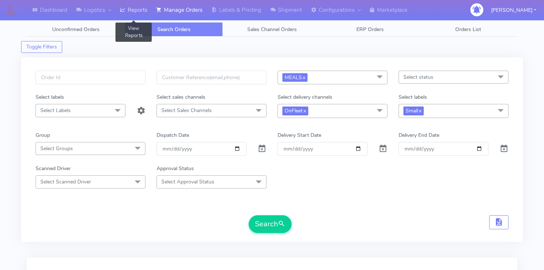
click at [131, 7] on link "Reports" at bounding box center [133, 10] width 36 height 20
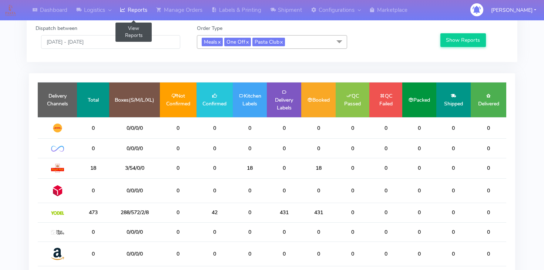
scroll to position [27, 0]
